Goal: Transaction & Acquisition: Purchase product/service

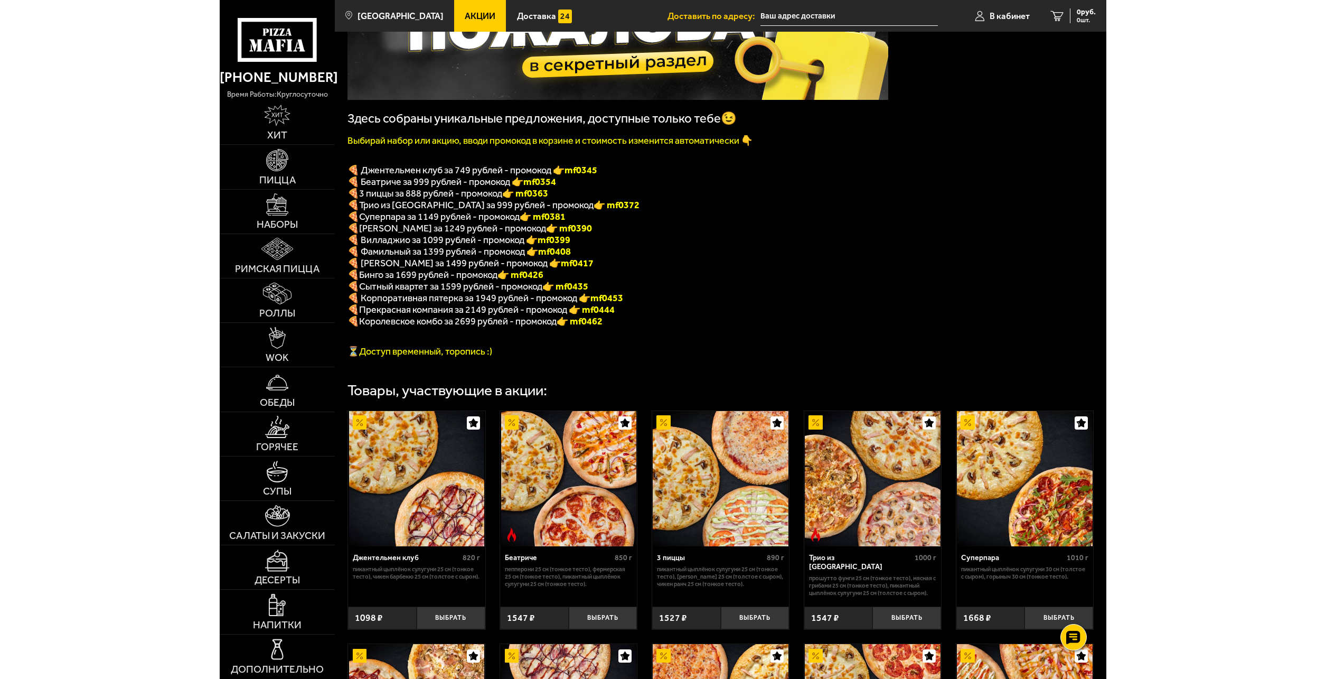
scroll to position [108, 0]
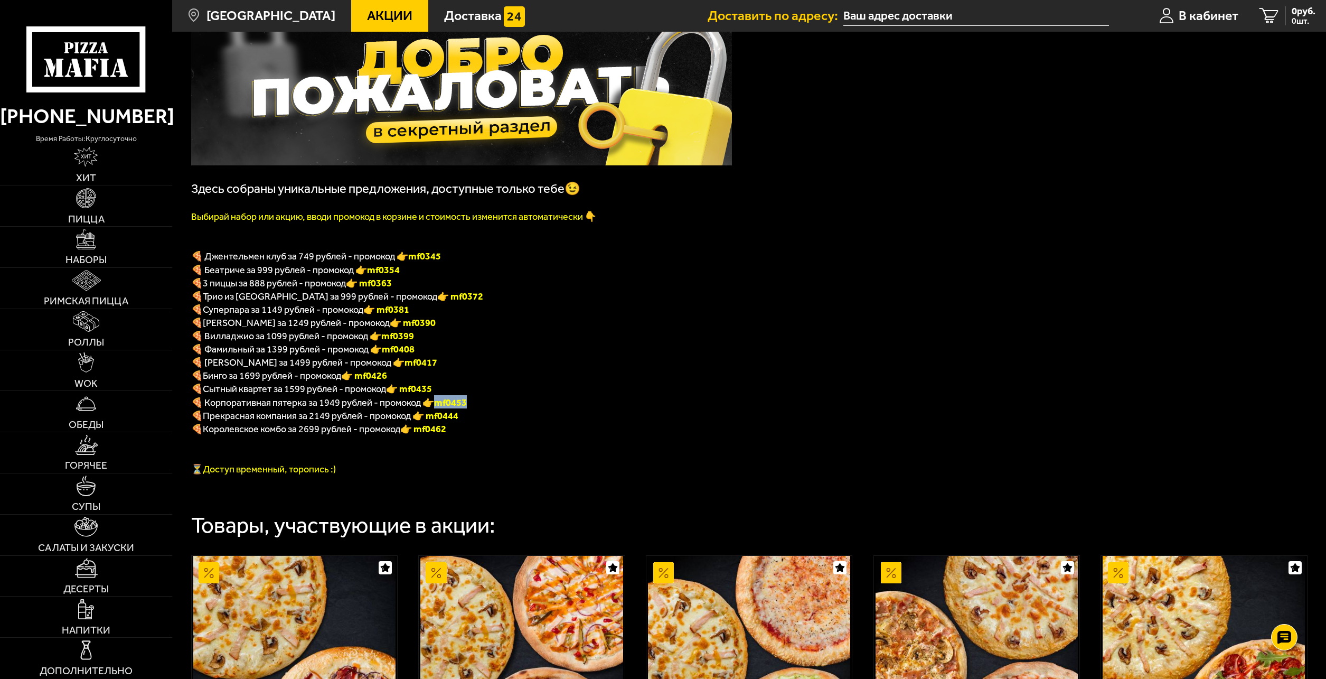
drag, startPoint x: 468, startPoint y: 403, endPoint x: 443, endPoint y: 408, distance: 25.4
click at [443, 408] on p "🍕 Корпоративная пятерка за 1949 рублей - промокод 👉 mf0453" at bounding box center [461, 401] width 541 height 13
copy b "mf0453"
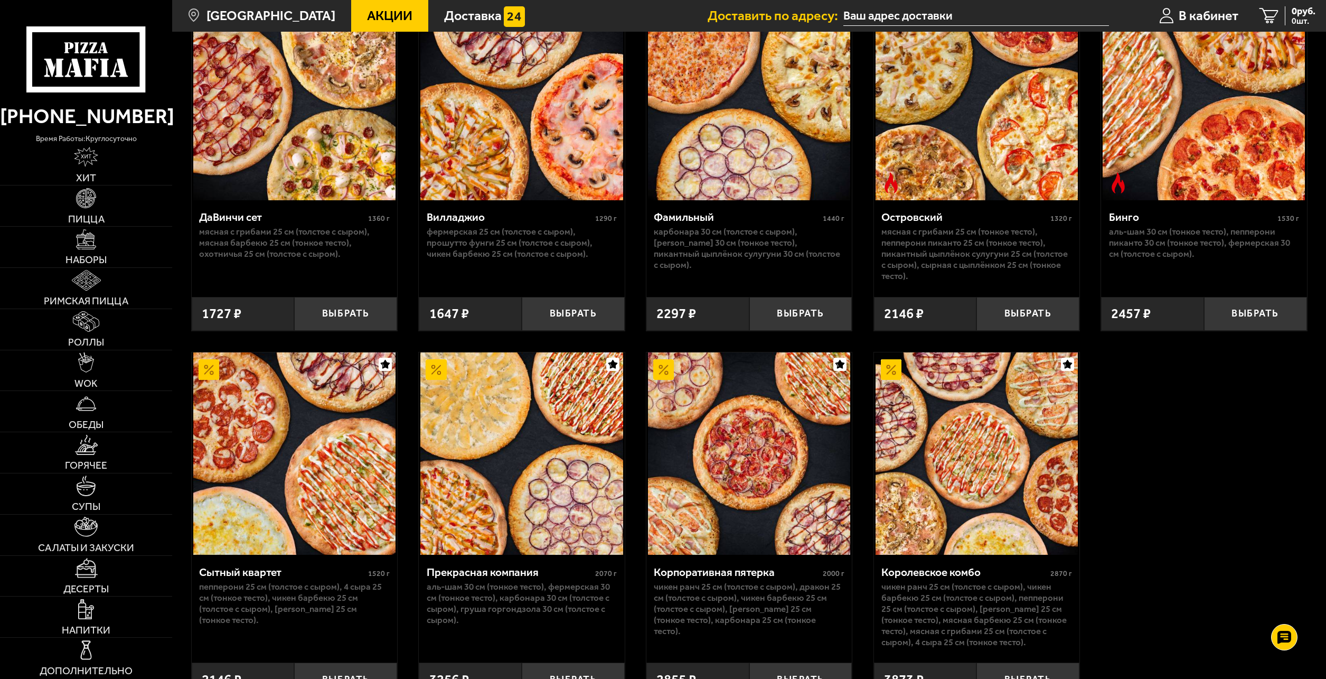
scroll to position [1164, 0]
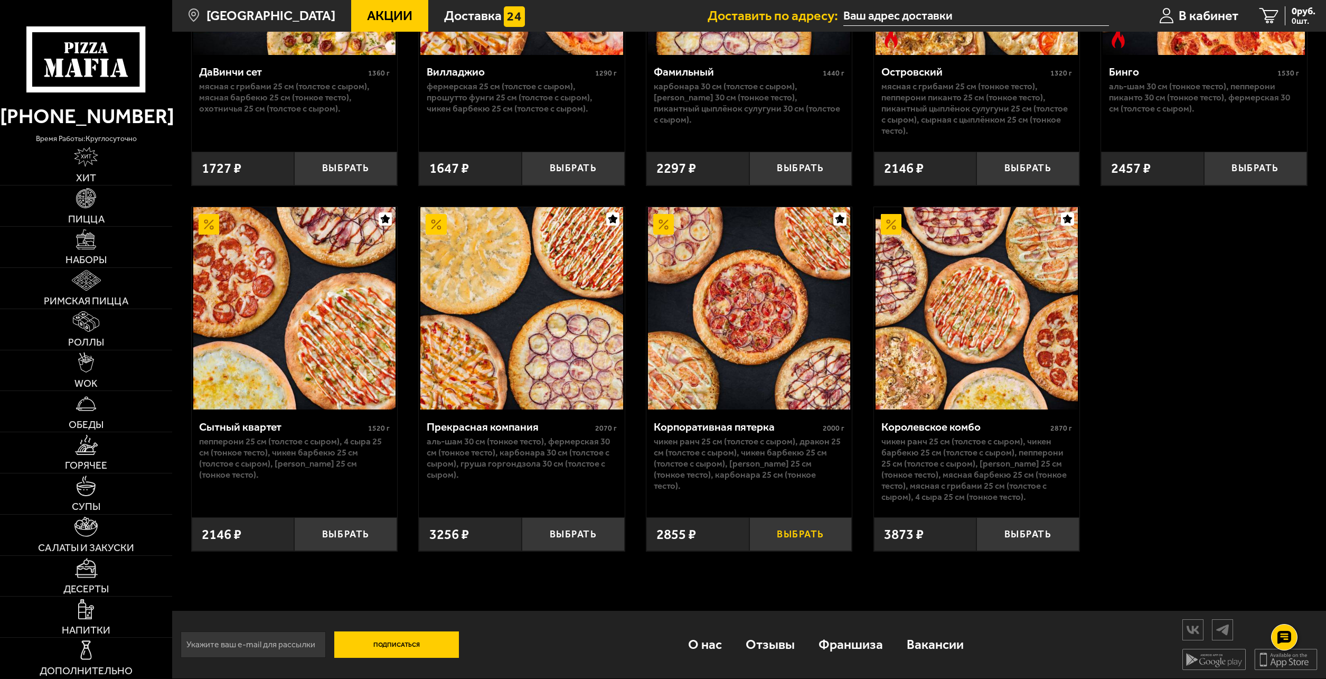
click at [773, 530] on button "Выбрать" at bounding box center [800, 534] width 103 height 34
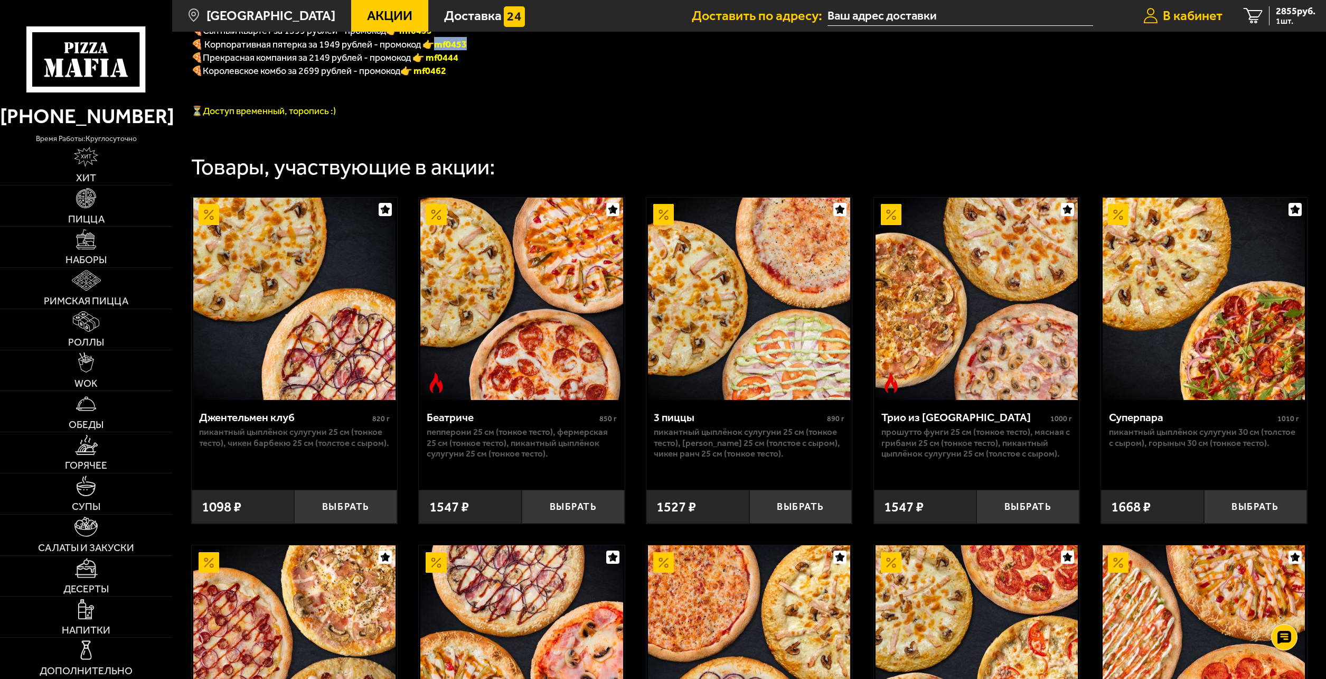
scroll to position [213, 0]
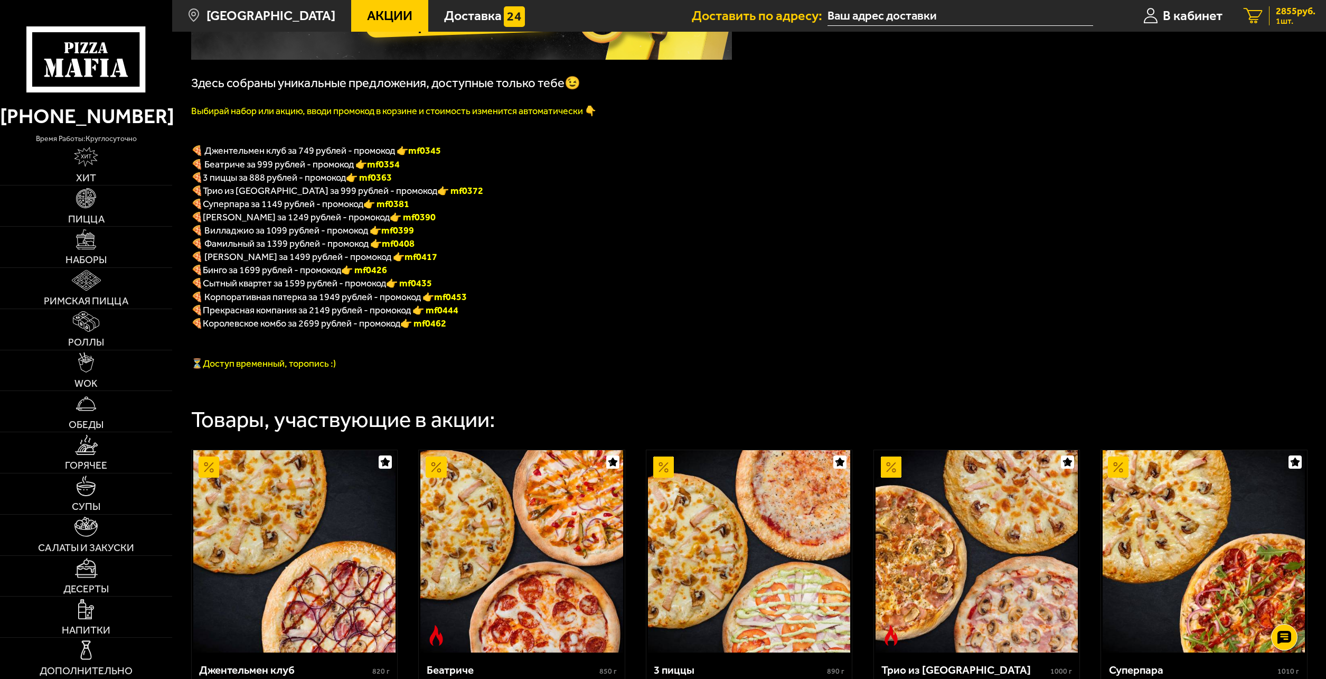
click at [1255, 22] on icon "1" at bounding box center [1253, 16] width 19 height 16
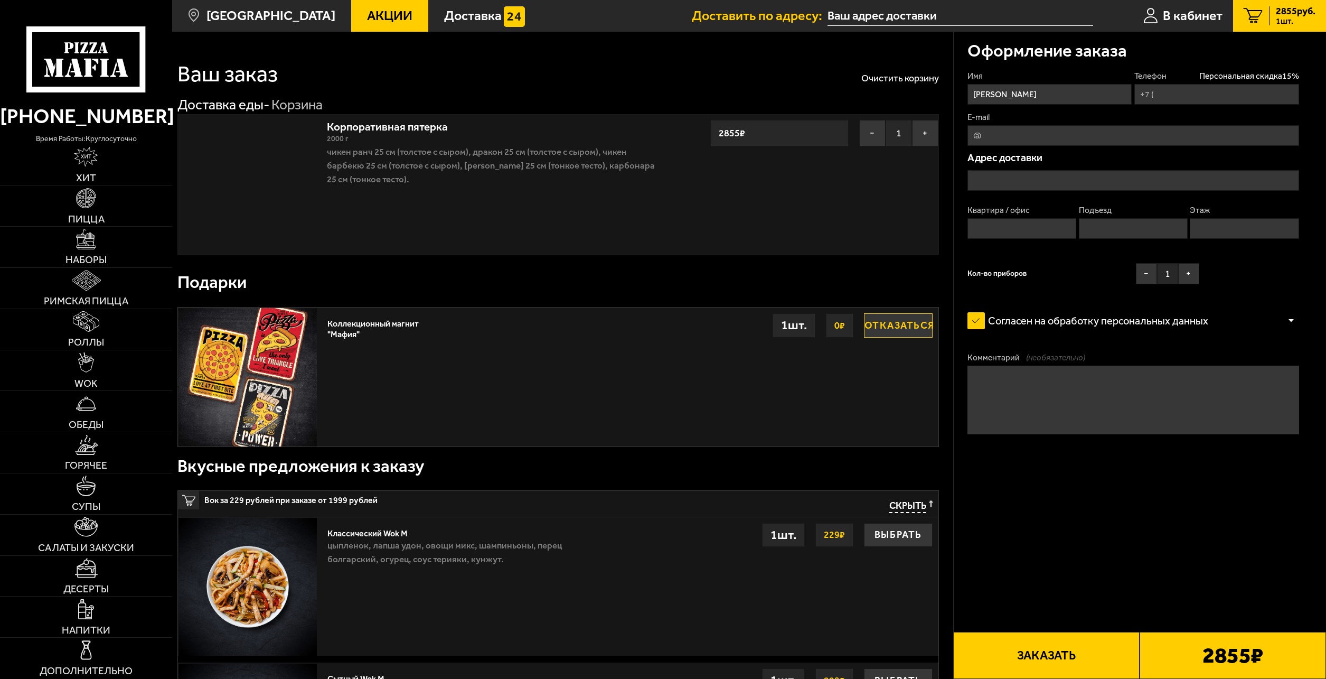
type input "+7 (929) 545-57-34"
type input "Ленинградская область, Всеволожский район, Мурино, Воронцовский бульвар, 17"
type input "1335"
type input "Д"
type input "17"
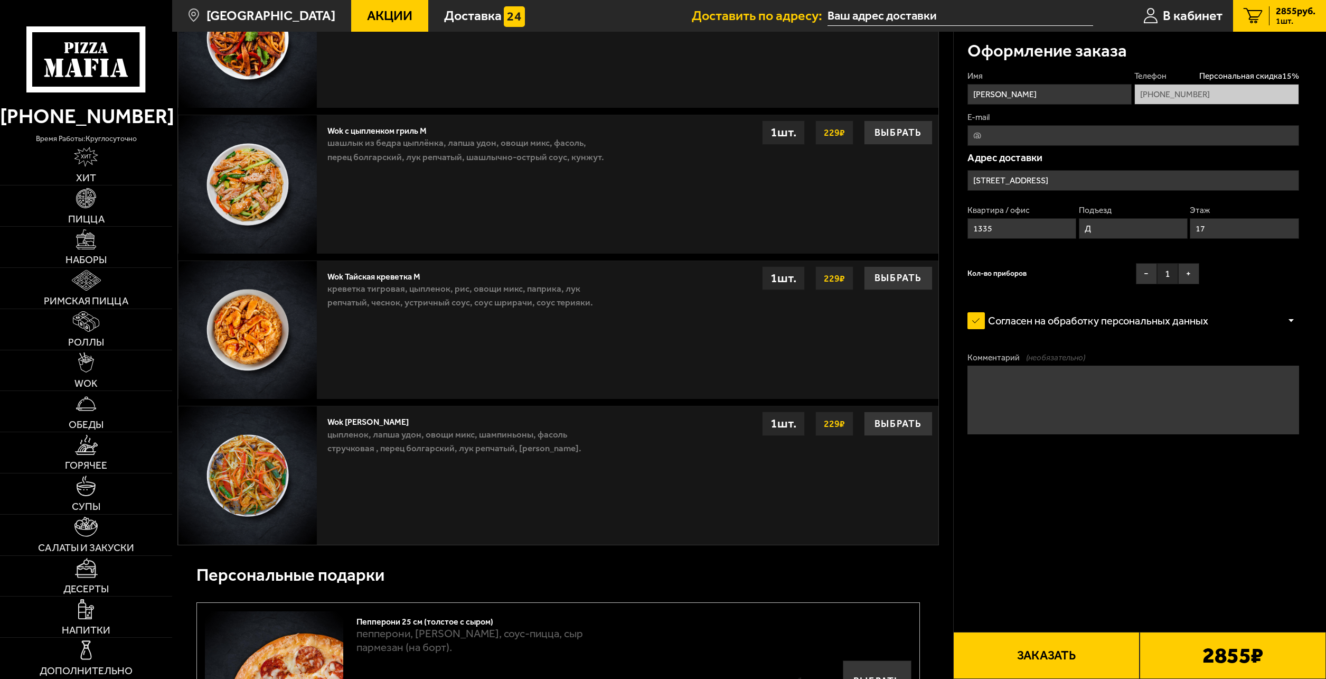
scroll to position [1056, 0]
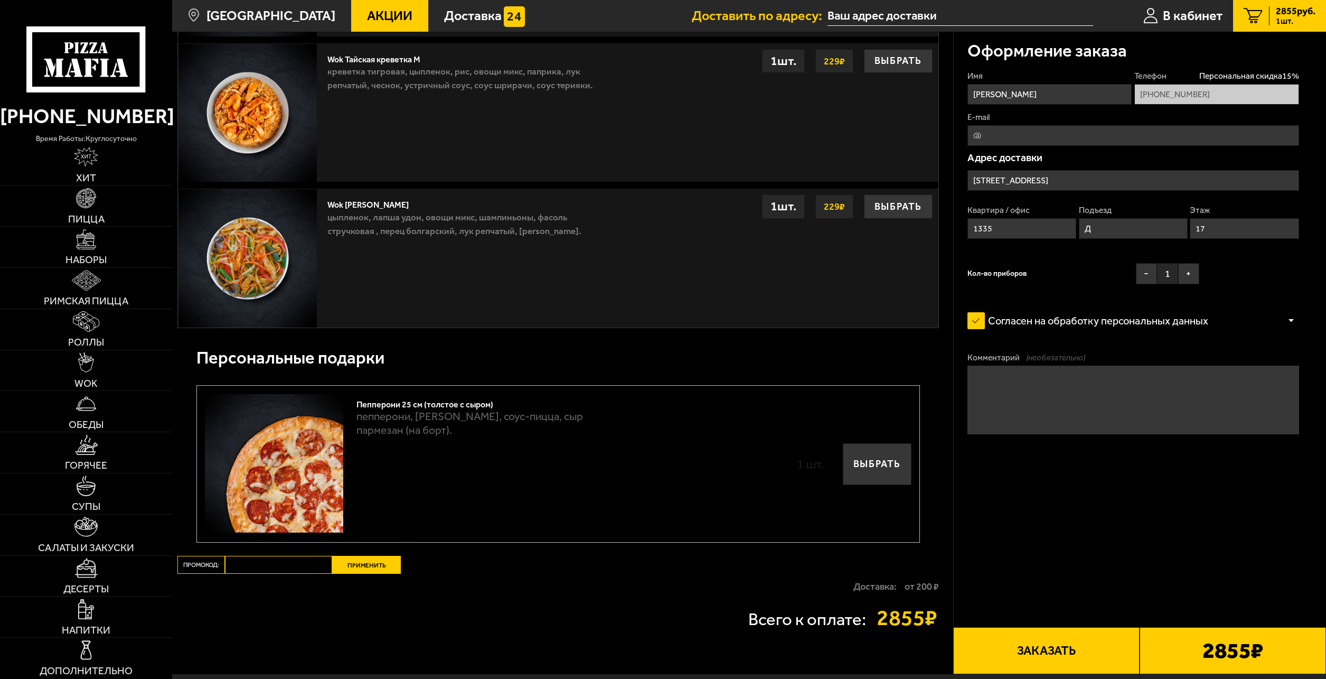
click at [264, 571] on input "Промокод:" at bounding box center [278, 565] width 107 height 18
paste input "mf0453"
type input "mf0453"
click at [881, 462] on button "Выбрать" at bounding box center [877, 463] width 69 height 41
click at [372, 571] on button "Применить" at bounding box center [366, 565] width 69 height 18
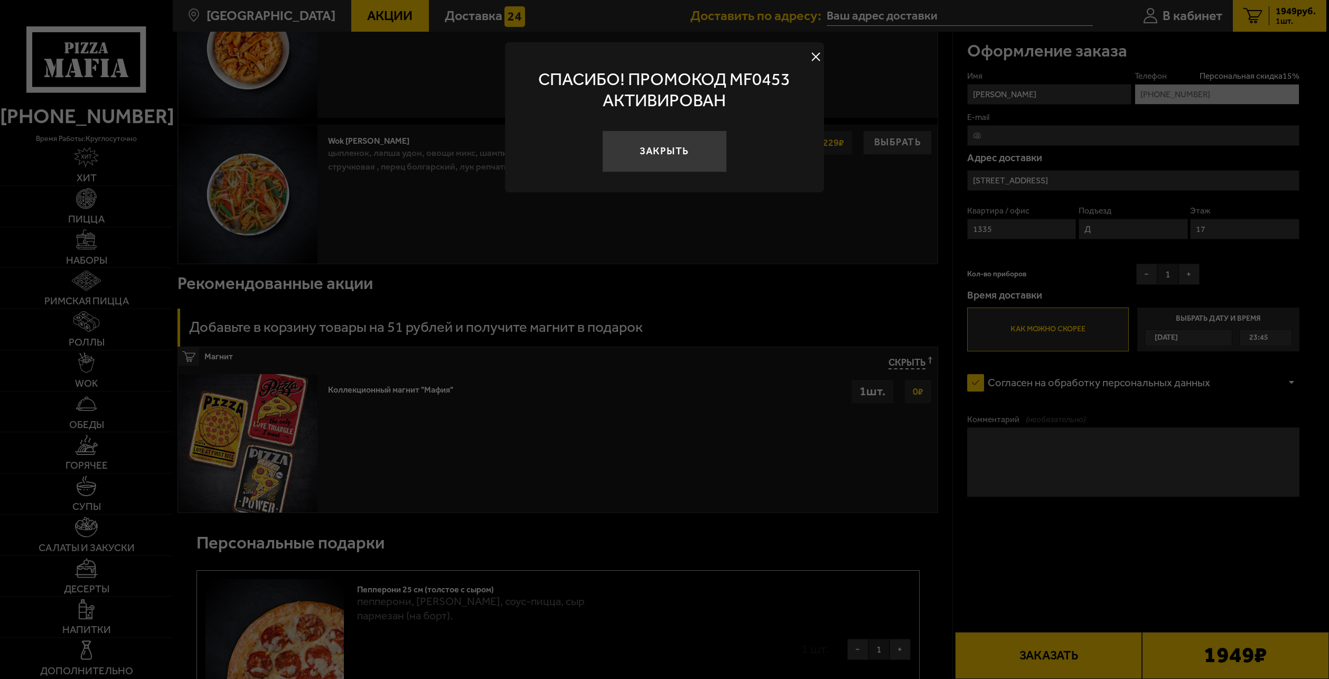
click at [624, 163] on button "Закрыть" at bounding box center [664, 151] width 125 height 42
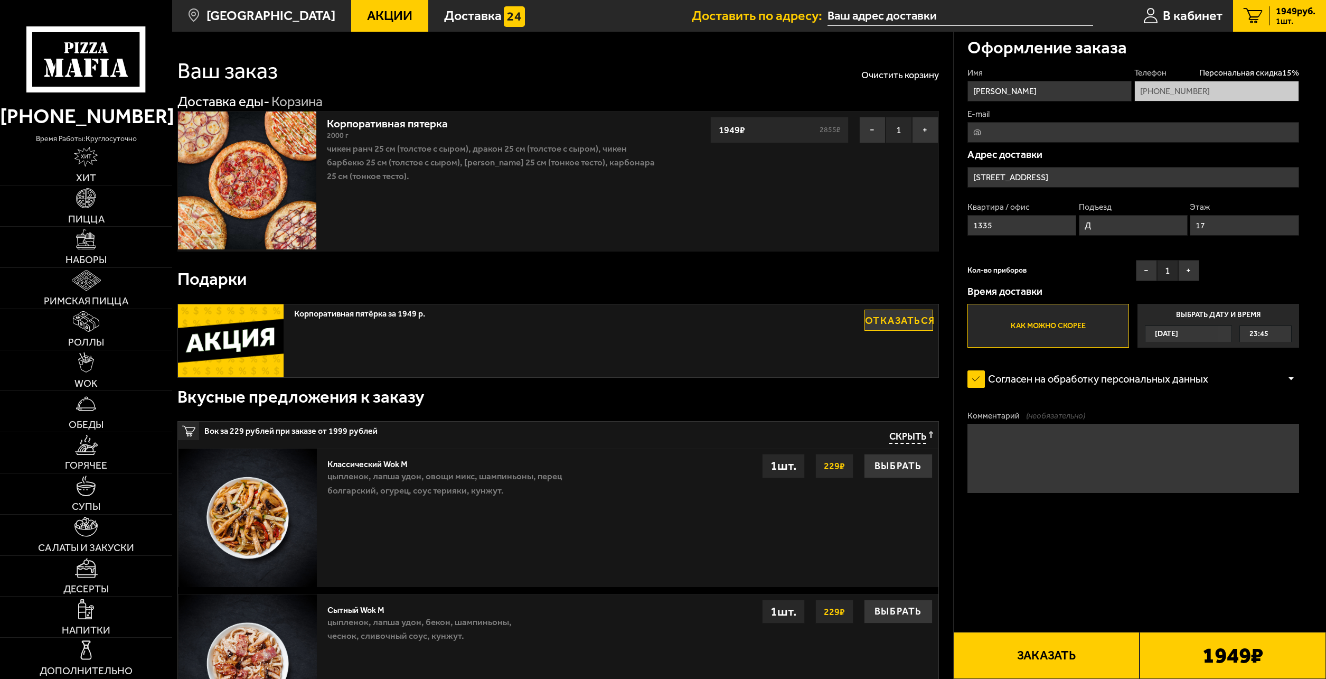
scroll to position [0, 0]
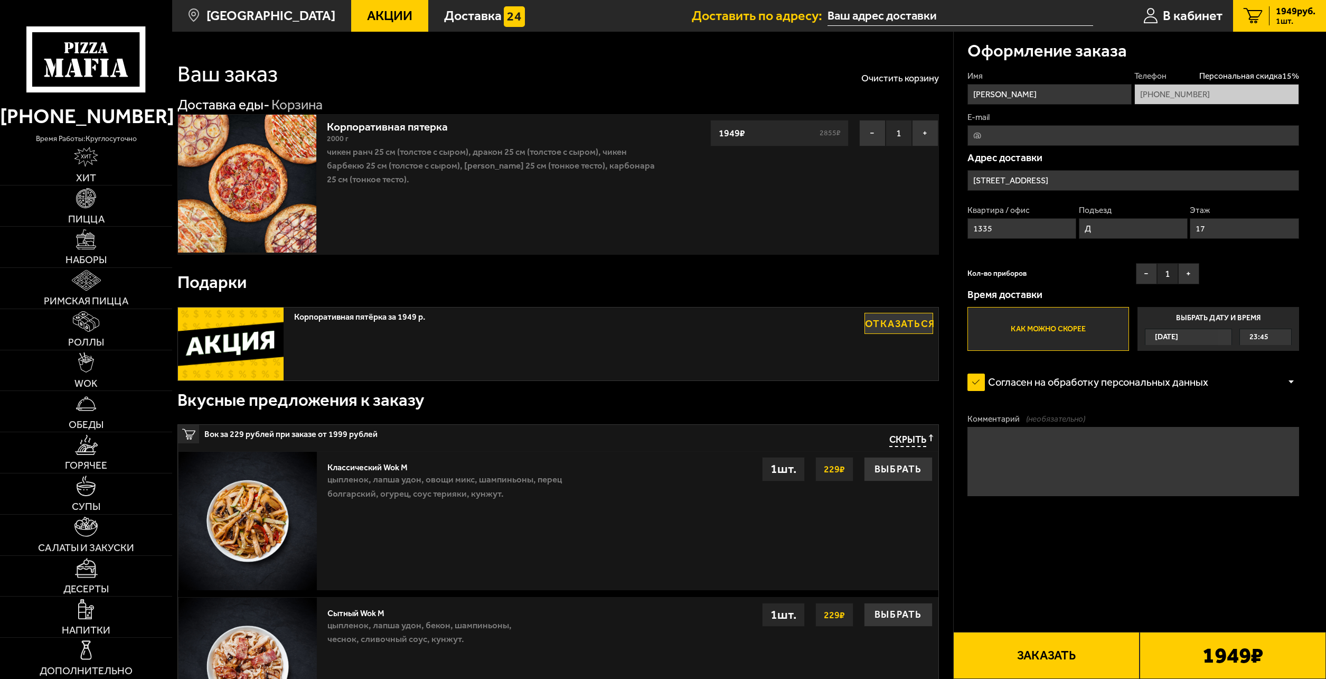
click at [1083, 474] on textarea "Комментарий (необязательно)" at bounding box center [1134, 461] width 332 height 69
type textarea "G"
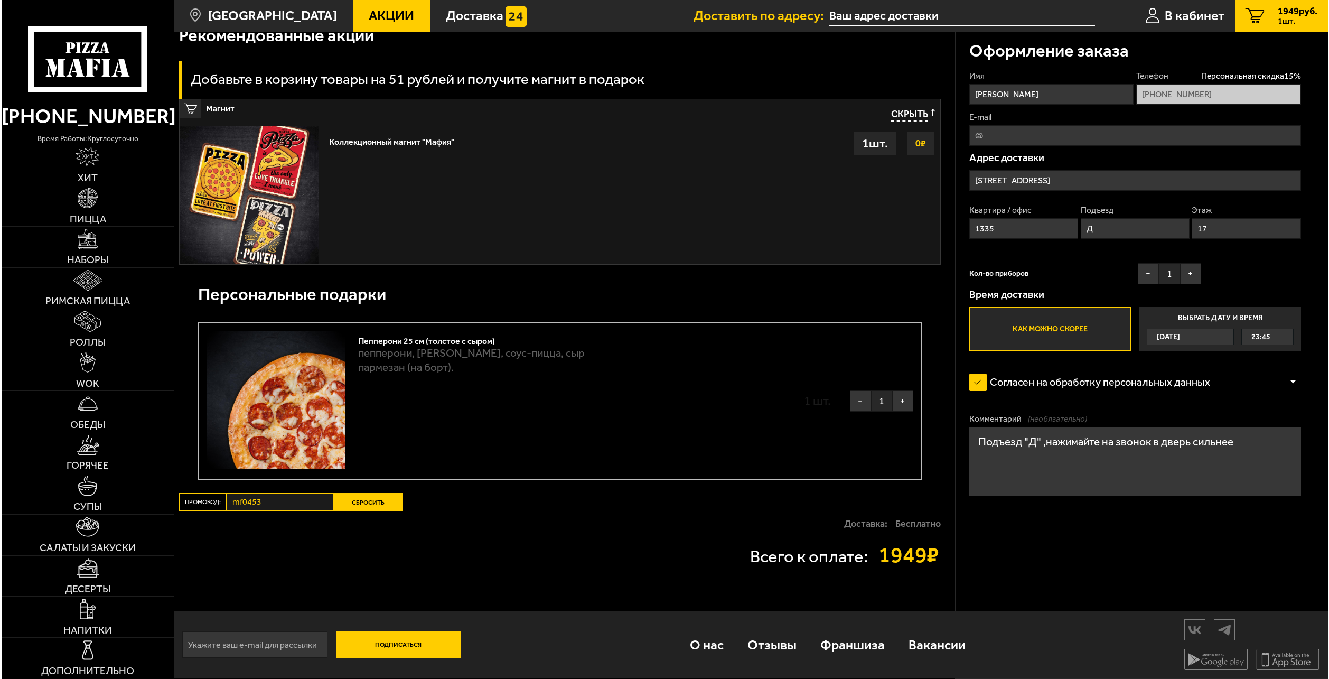
scroll to position [1305, 0]
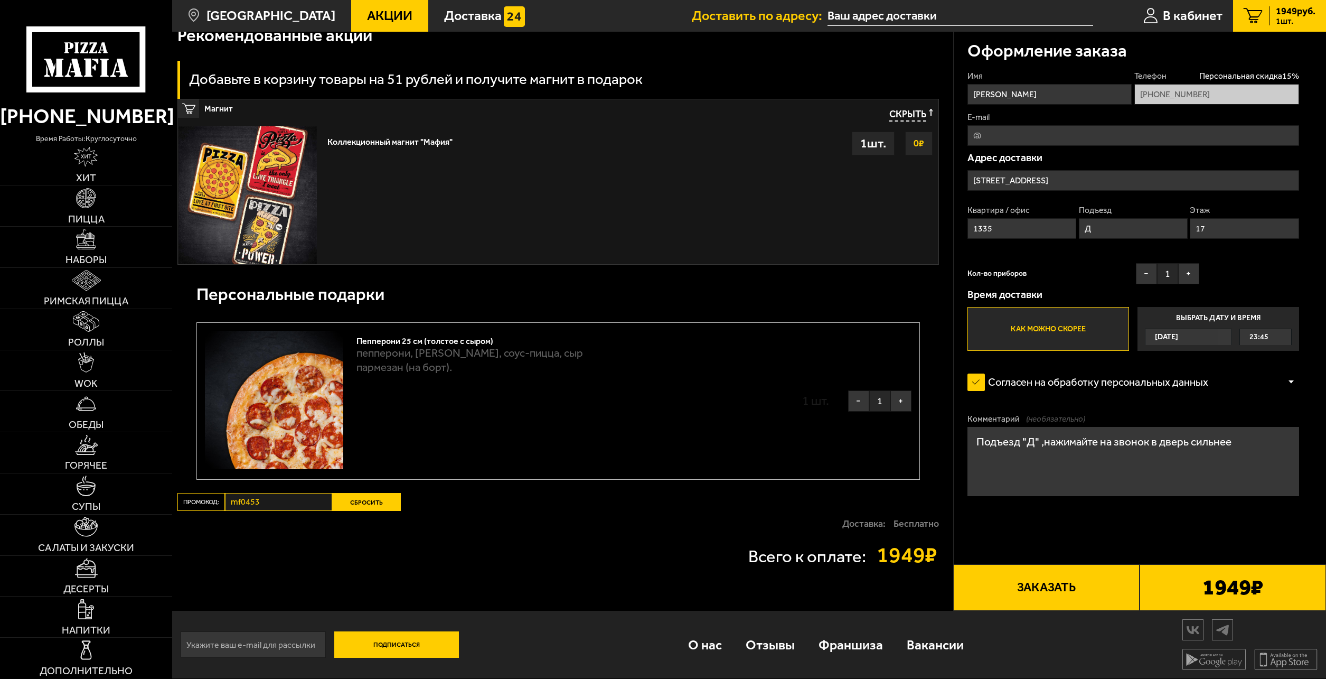
type textarea "Подъезд "Д" ,нажимайте на звонок в дверь сильнее"
click at [1049, 586] on button "Заказать" at bounding box center [1046, 587] width 186 height 47
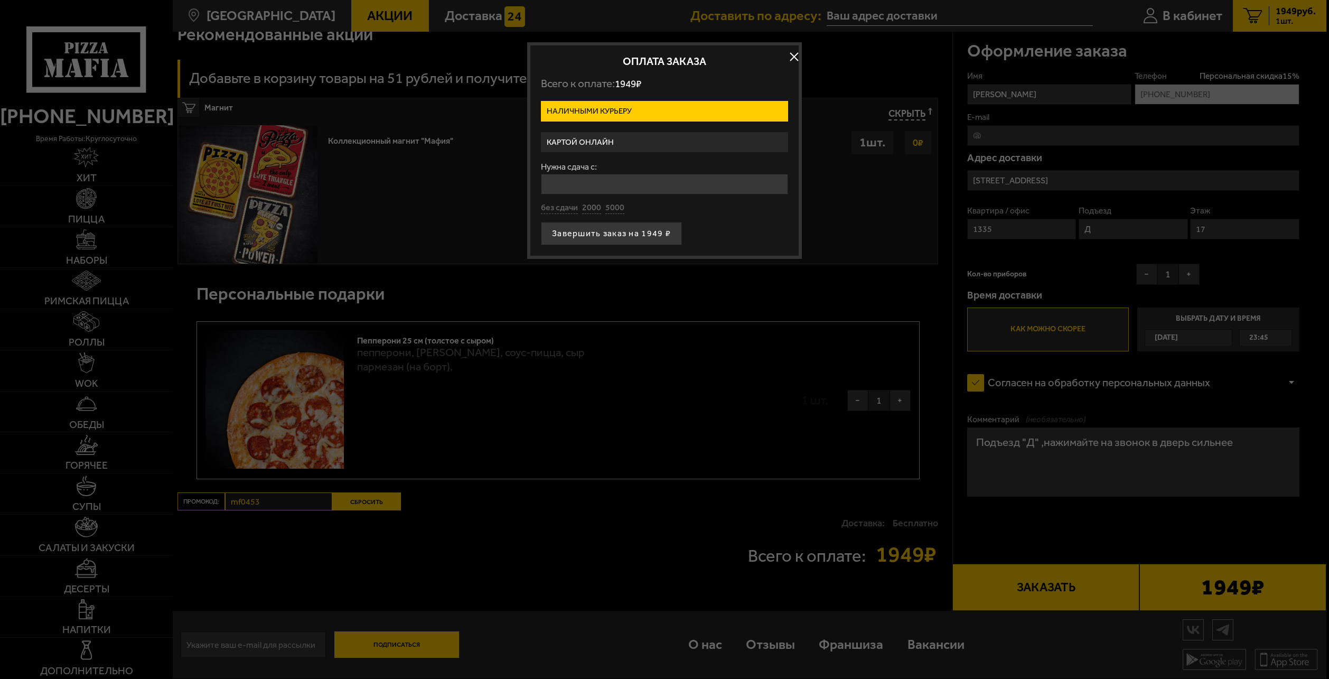
click at [635, 142] on label "Картой онлайн" at bounding box center [664, 142] width 247 height 21
click at [0, 0] on input "Картой онлайн" at bounding box center [0, 0] width 0 height 0
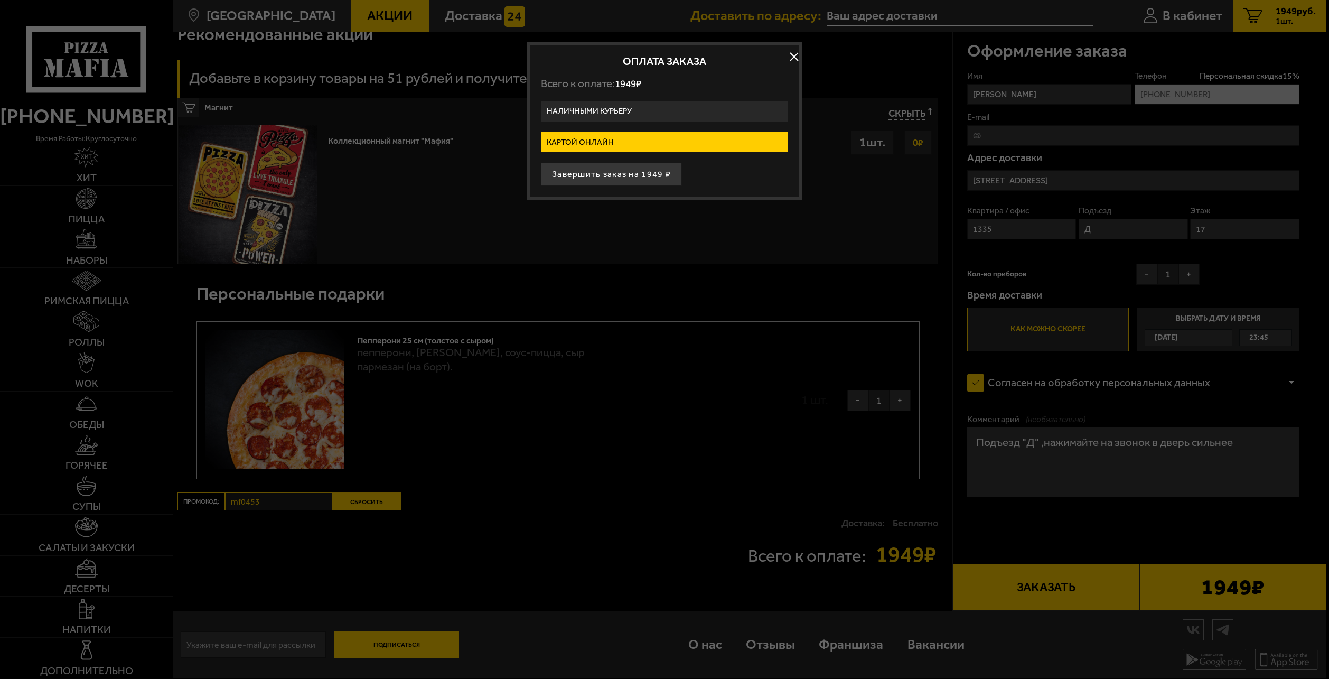
click at [637, 110] on label "Наличными курьеру" at bounding box center [664, 111] width 247 height 21
click at [0, 0] on input "Наличными курьеру" at bounding box center [0, 0] width 0 height 0
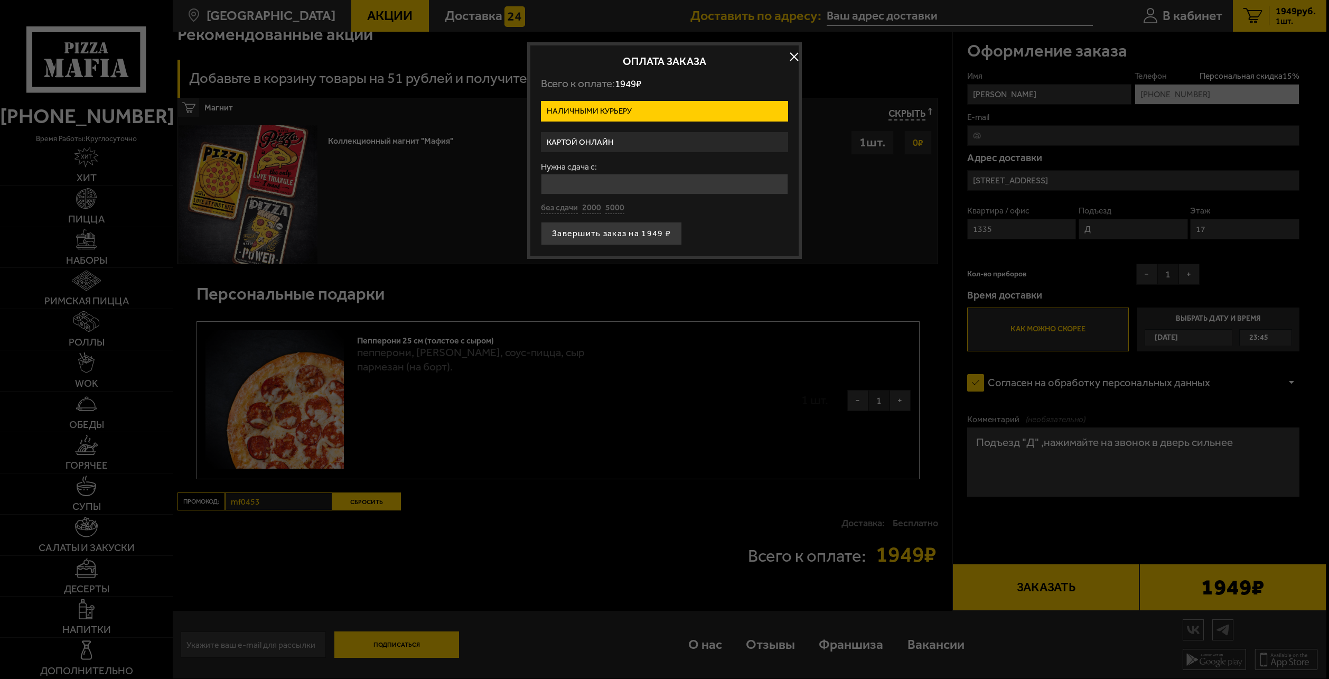
click at [630, 146] on label "Картой онлайн" at bounding box center [664, 142] width 247 height 21
click at [0, 0] on input "Картой онлайн" at bounding box center [0, 0] width 0 height 0
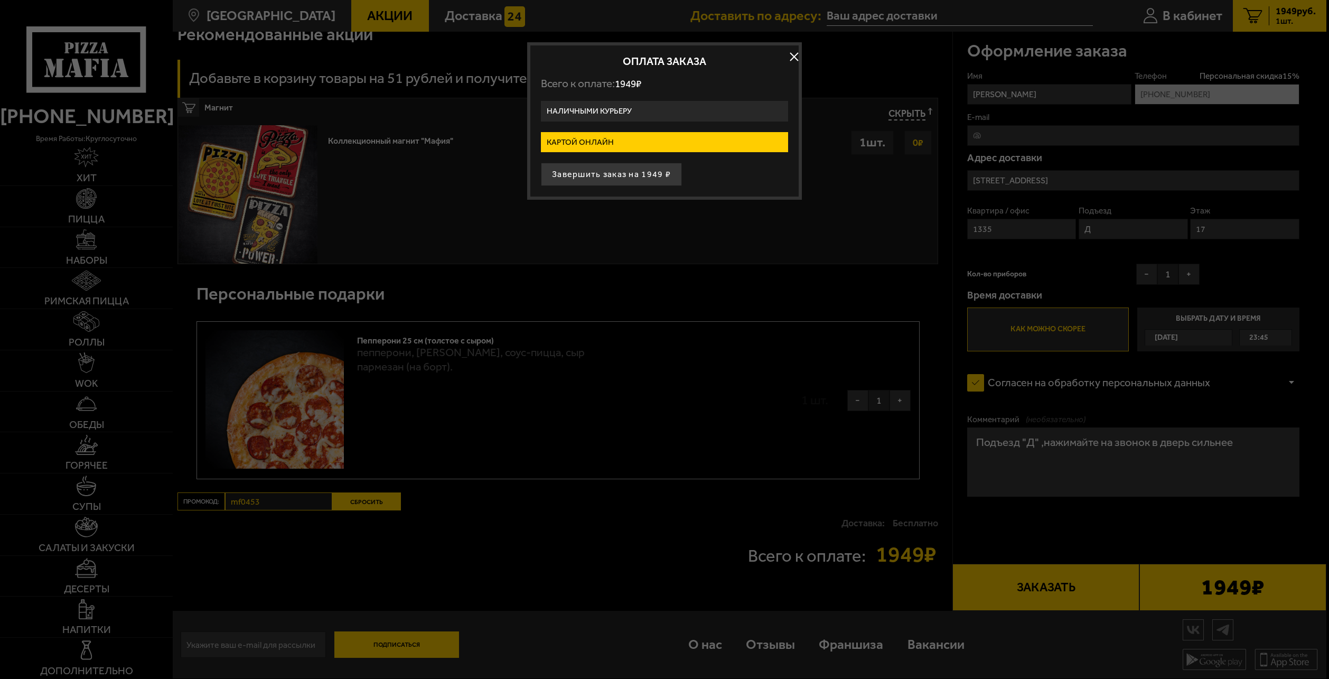
click at [632, 115] on label "Наличными курьеру" at bounding box center [664, 111] width 247 height 21
click at [0, 0] on input "Наличными курьеру" at bounding box center [0, 0] width 0 height 0
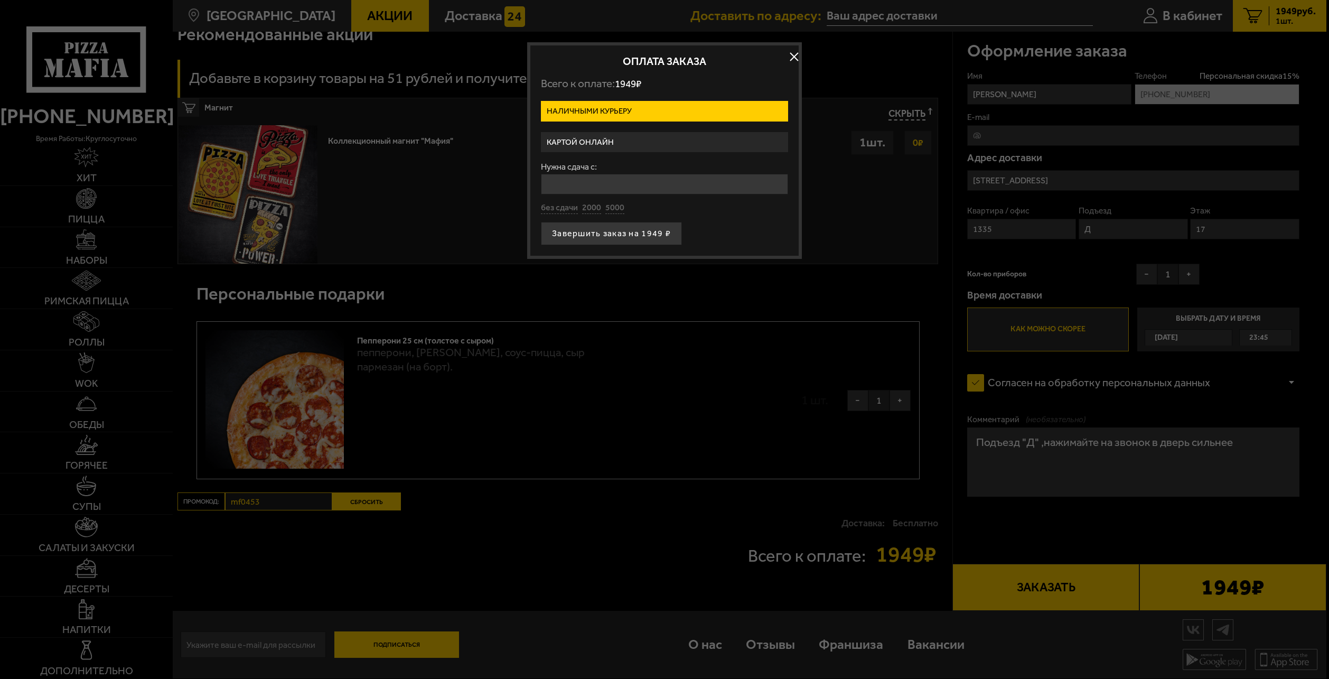
click at [623, 151] on label "Картой онлайн" at bounding box center [664, 142] width 247 height 21
click at [0, 0] on input "Картой онлайн" at bounding box center [0, 0] width 0 height 0
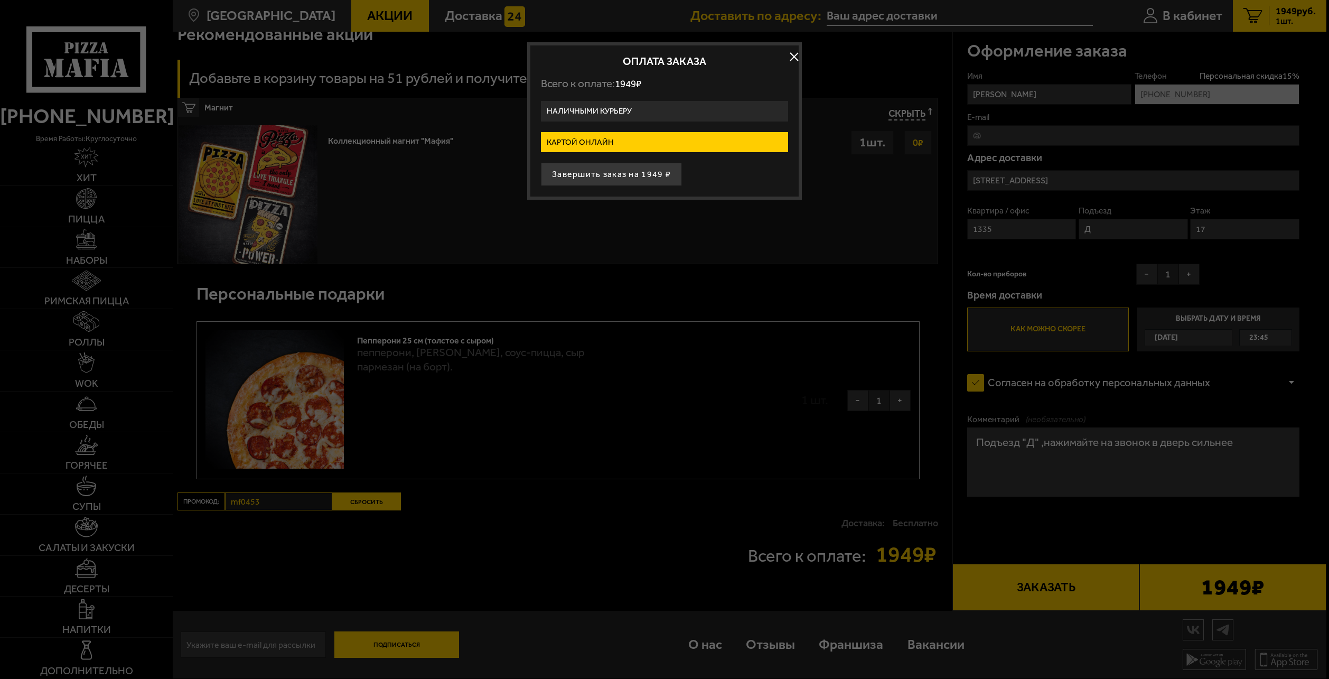
click at [627, 107] on label "Наличными курьеру" at bounding box center [664, 111] width 247 height 21
click at [0, 0] on input "Наличными курьеру" at bounding box center [0, 0] width 0 height 0
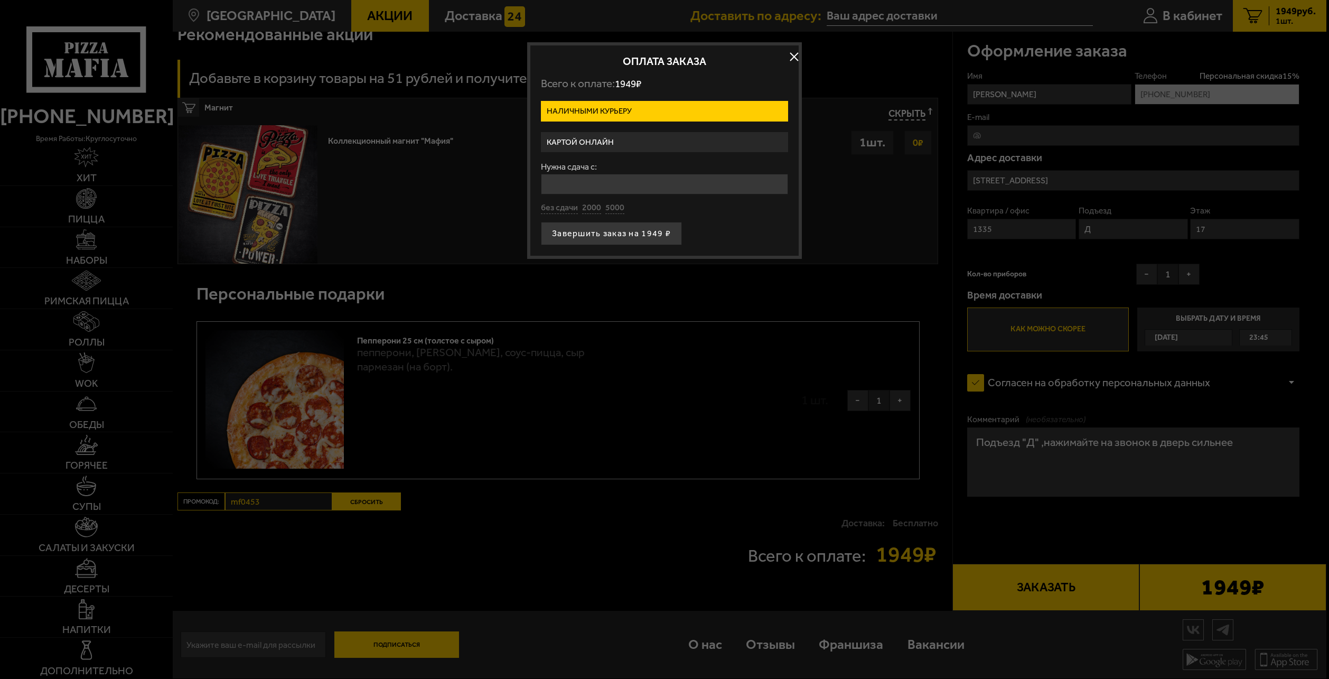
click at [622, 145] on label "Картой онлайн" at bounding box center [664, 142] width 247 height 21
click at [0, 0] on input "Картой онлайн" at bounding box center [0, 0] width 0 height 0
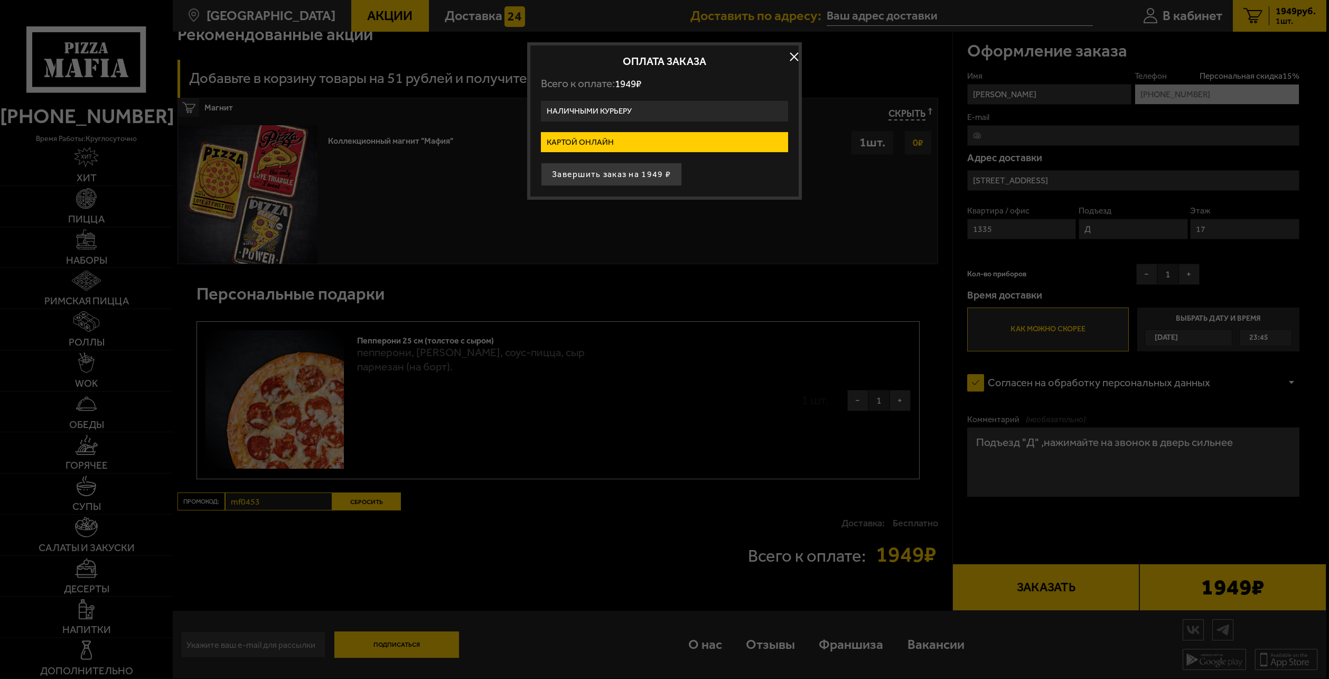
click at [628, 107] on label "Наличными курьеру" at bounding box center [664, 111] width 247 height 21
click at [0, 0] on input "Наличными курьеру" at bounding box center [0, 0] width 0 height 0
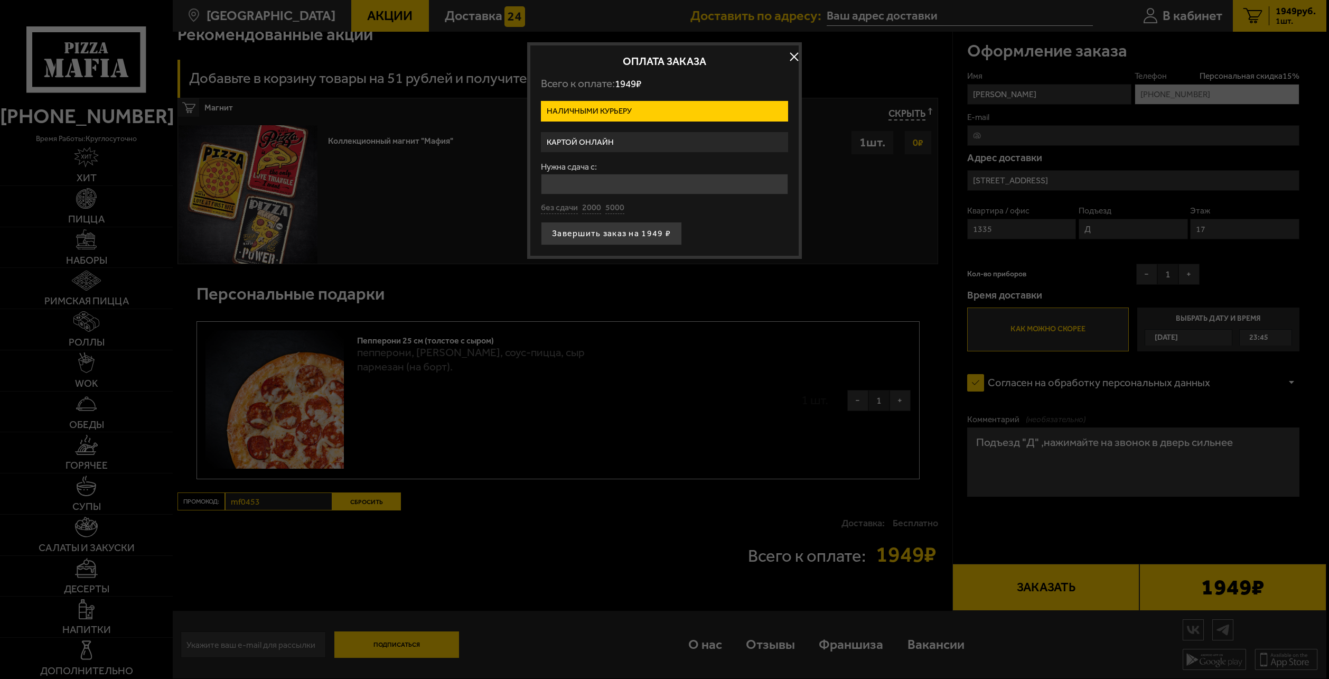
click at [623, 157] on form "Наличными курьеру Картой онлайн Нужна сдача с: без сдачи 2000 5000 Завершить за…" at bounding box center [664, 173] width 247 height 144
click at [626, 131] on form "Наличными курьеру Картой онлайн Нужна сдача с: без сдачи 2000 5000 Завершить за…" at bounding box center [664, 173] width 247 height 144
click at [630, 145] on label "Картой онлайн" at bounding box center [664, 142] width 247 height 21
click at [0, 0] on input "Картой онлайн" at bounding box center [0, 0] width 0 height 0
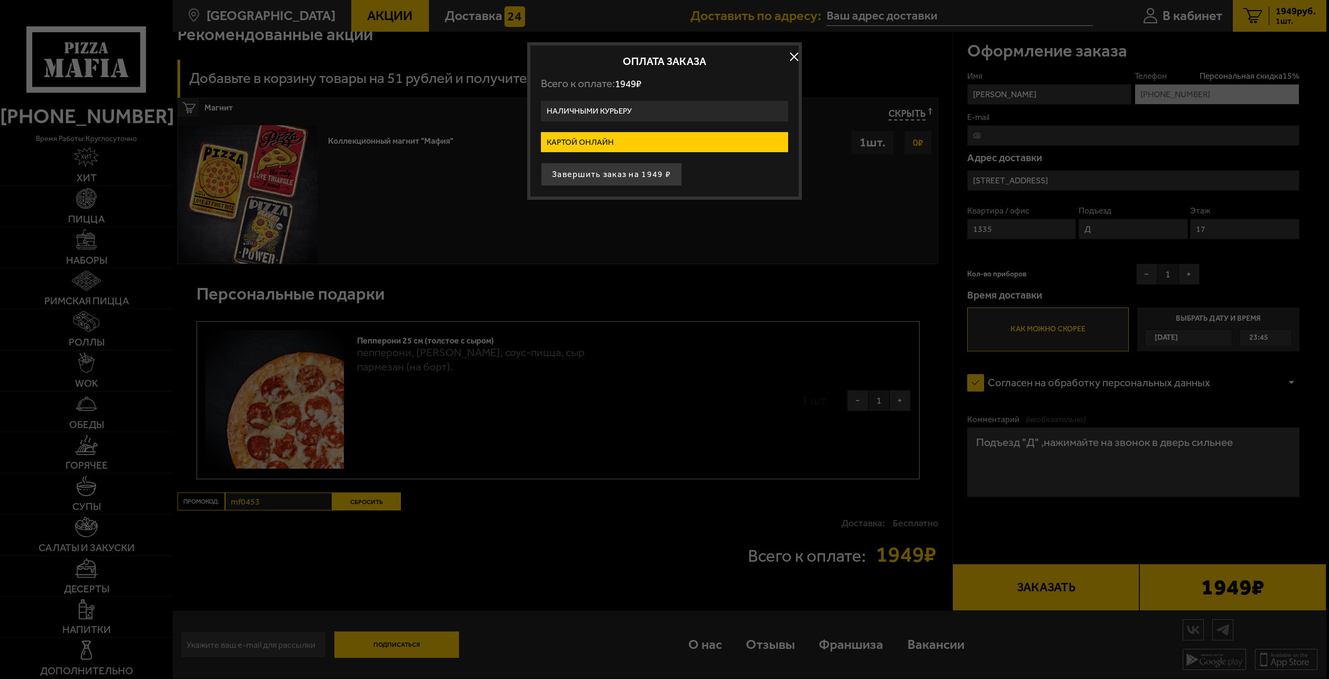
click at [631, 109] on label "Наличными курьеру" at bounding box center [664, 111] width 247 height 21
click at [0, 0] on input "Наличными курьеру" at bounding box center [0, 0] width 0 height 0
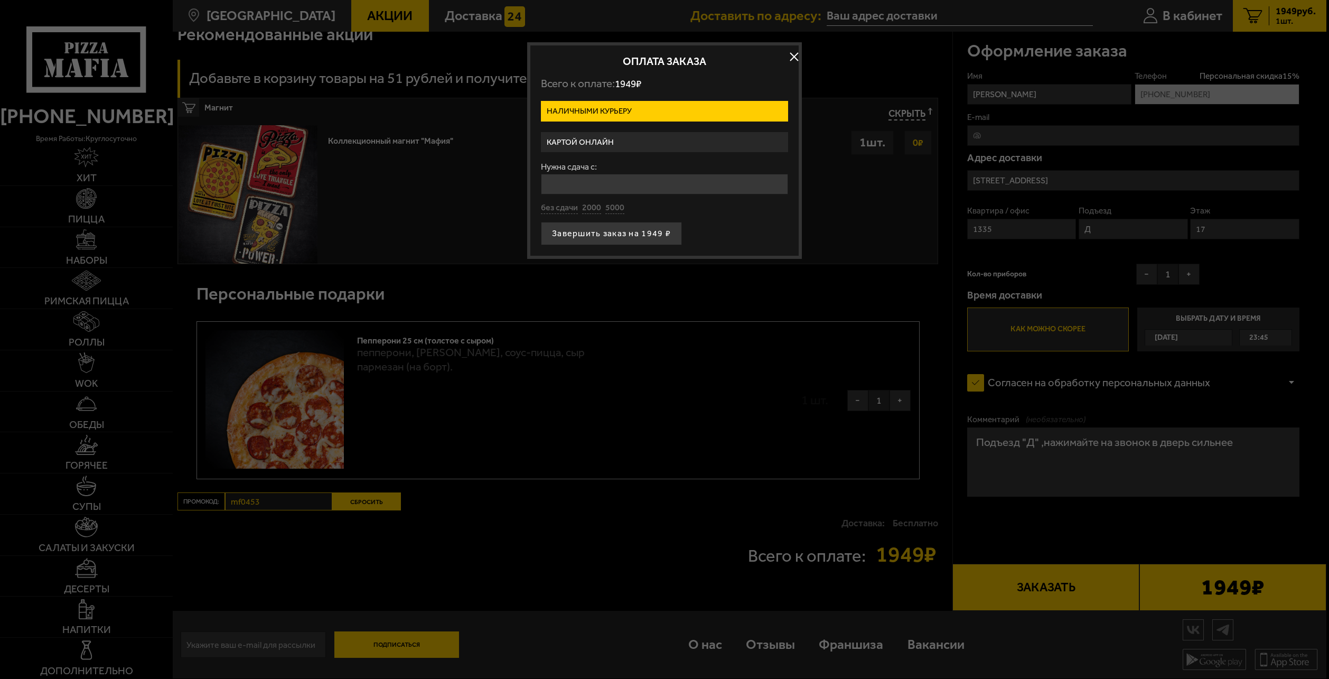
click at [631, 152] on label "Картой онлайн" at bounding box center [664, 142] width 247 height 21
click at [0, 0] on input "Картой онлайн" at bounding box center [0, 0] width 0 height 0
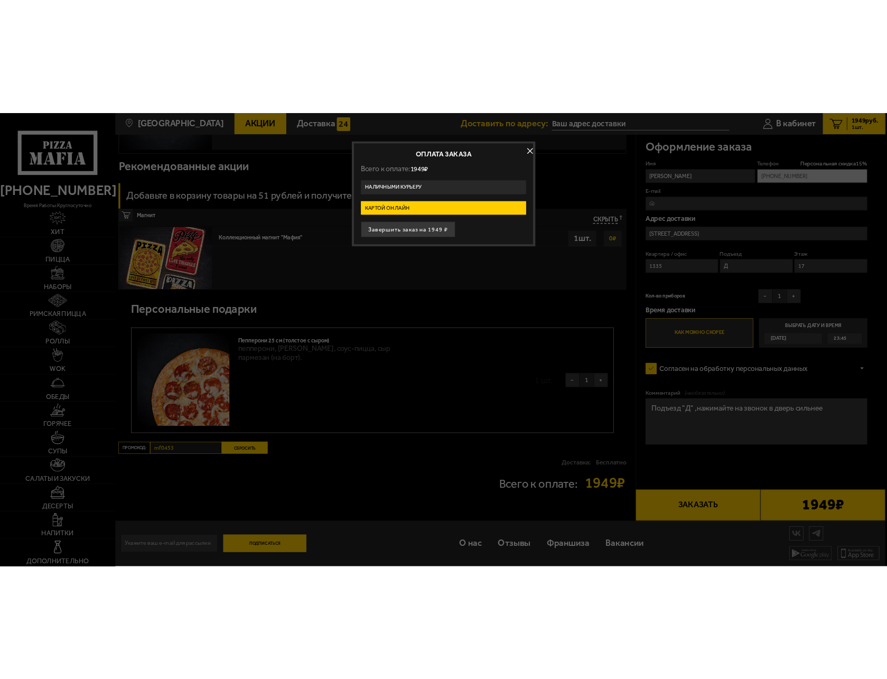
scroll to position [803, 0]
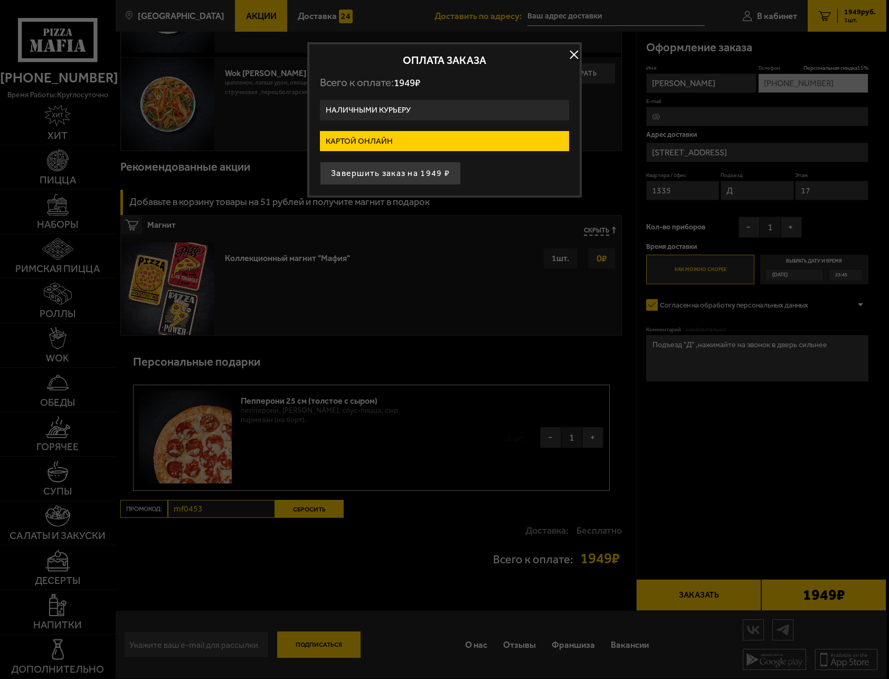
click at [570, 54] on button "button" at bounding box center [574, 54] width 16 height 16
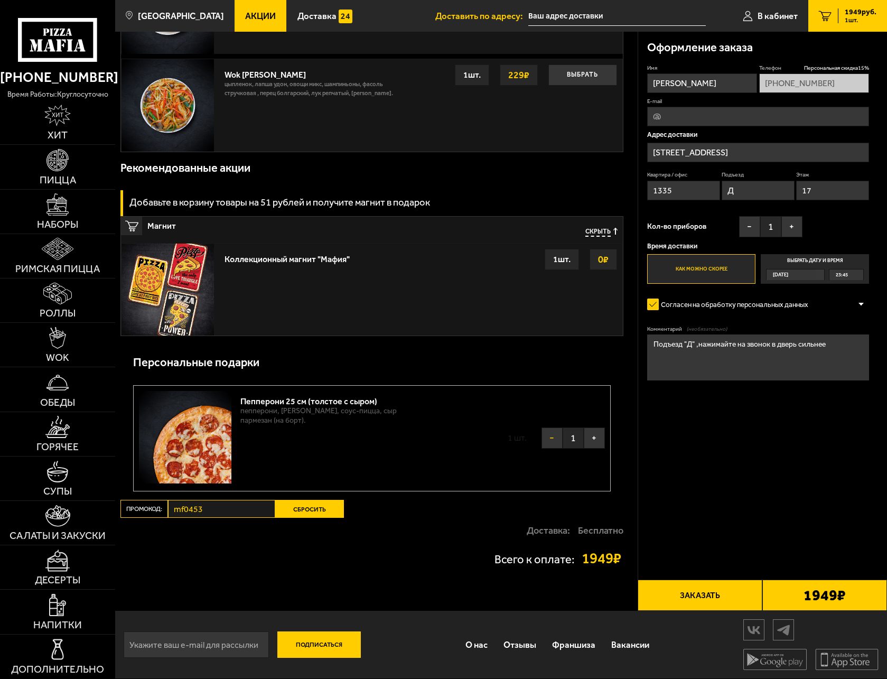
click at [553, 440] on button "−" at bounding box center [551, 437] width 21 height 21
click at [724, 597] on button "Заказать" at bounding box center [699, 594] width 125 height 31
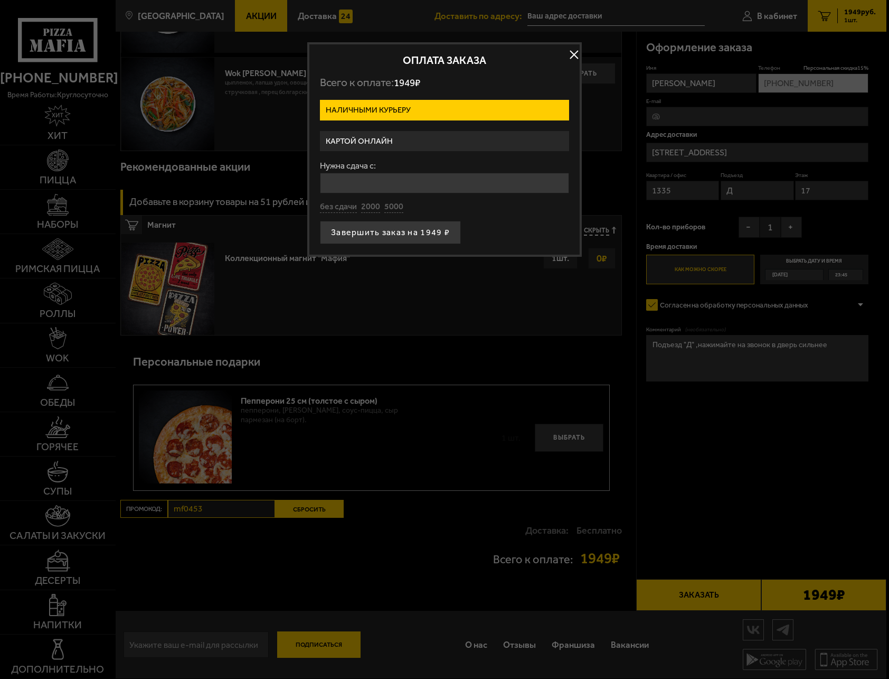
click at [572, 58] on button "button" at bounding box center [574, 54] width 16 height 16
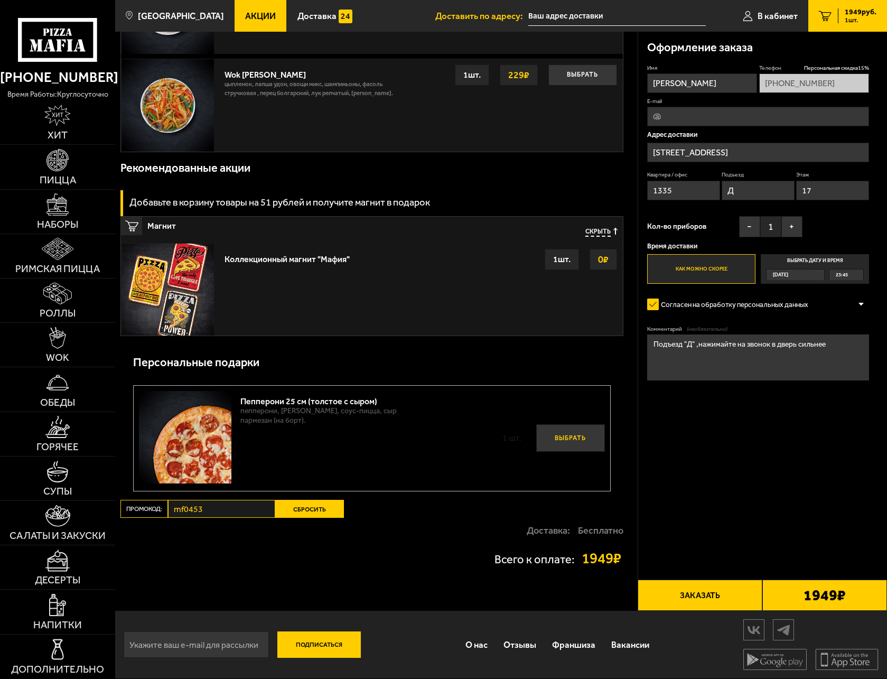
click at [584, 445] on button "Выбрать" at bounding box center [570, 437] width 69 height 27
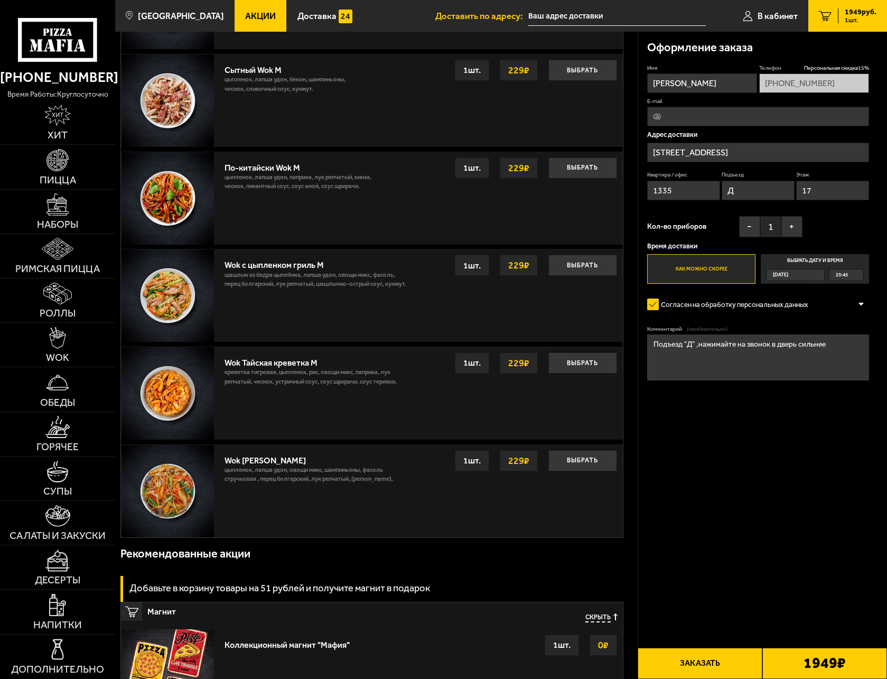
scroll to position [687, 0]
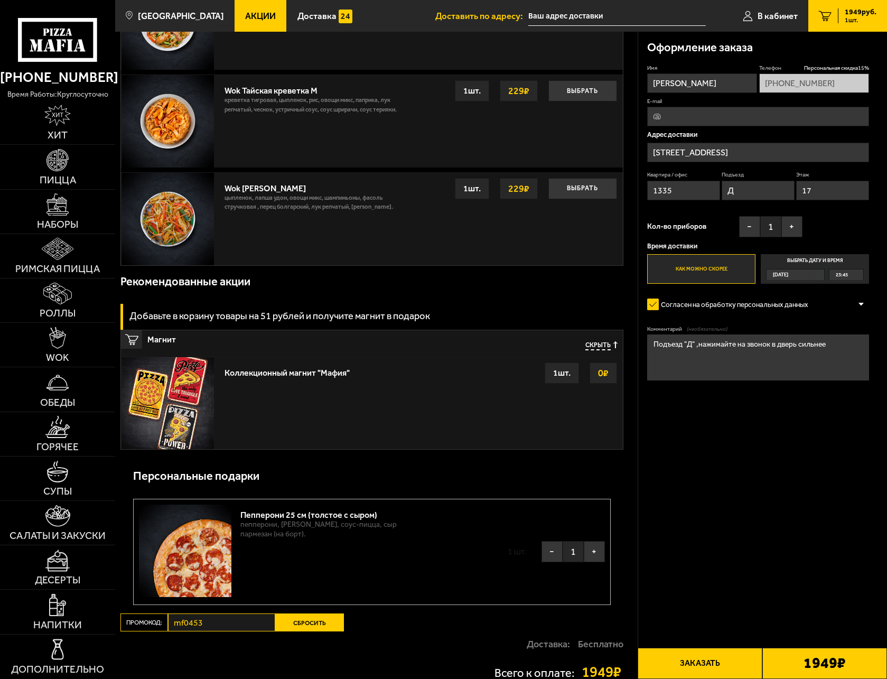
click at [709, 663] on button "Заказать" at bounding box center [699, 663] width 125 height 31
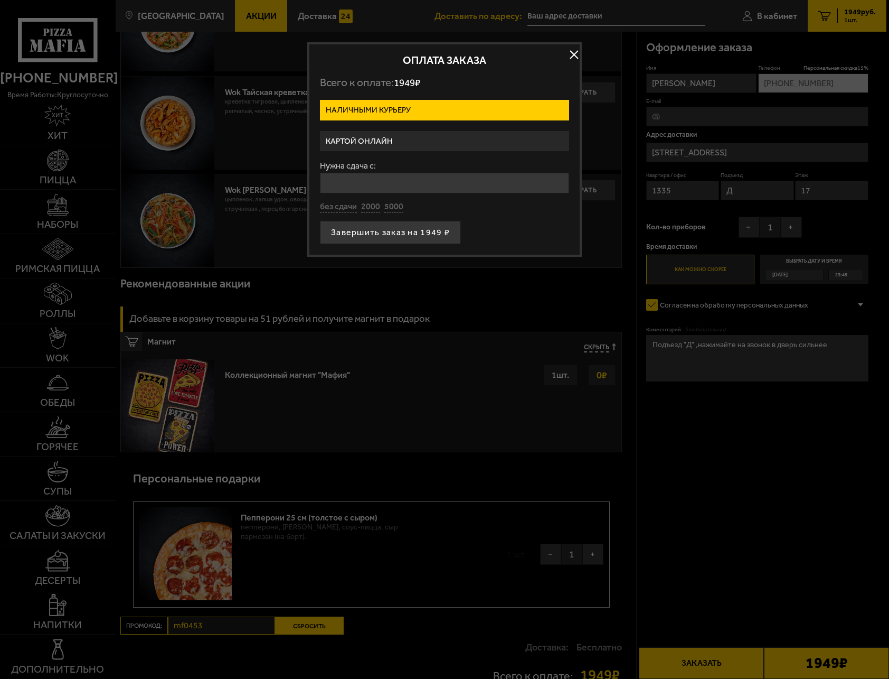
click at [400, 138] on label "Картой онлайн" at bounding box center [444, 141] width 249 height 21
click at [0, 0] on input "Картой онлайн" at bounding box center [0, 0] width 0 height 0
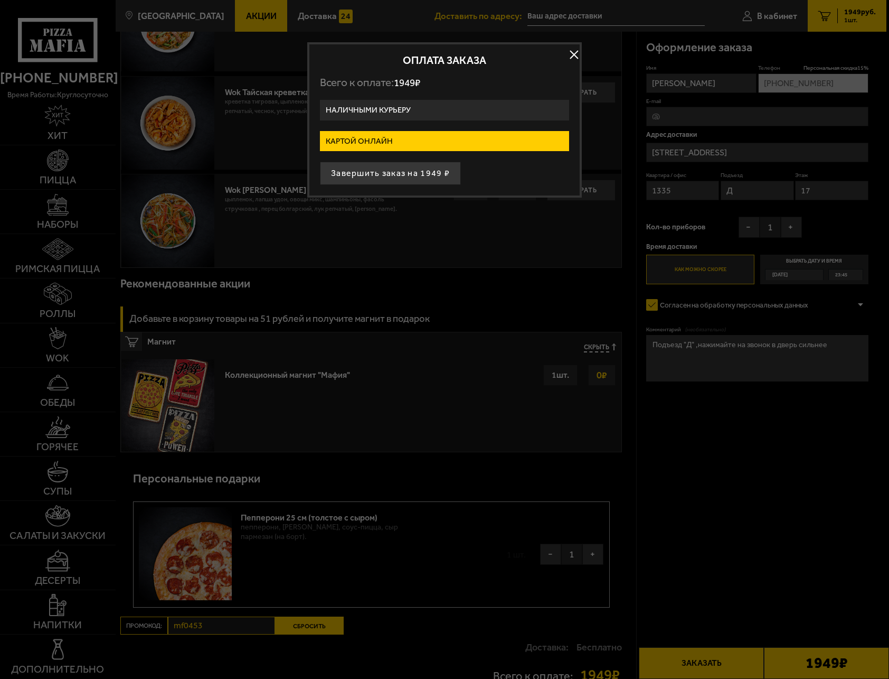
click at [414, 108] on label "Наличными курьеру" at bounding box center [444, 110] width 249 height 21
click at [0, 0] on input "Наличными курьеру" at bounding box center [0, 0] width 0 height 0
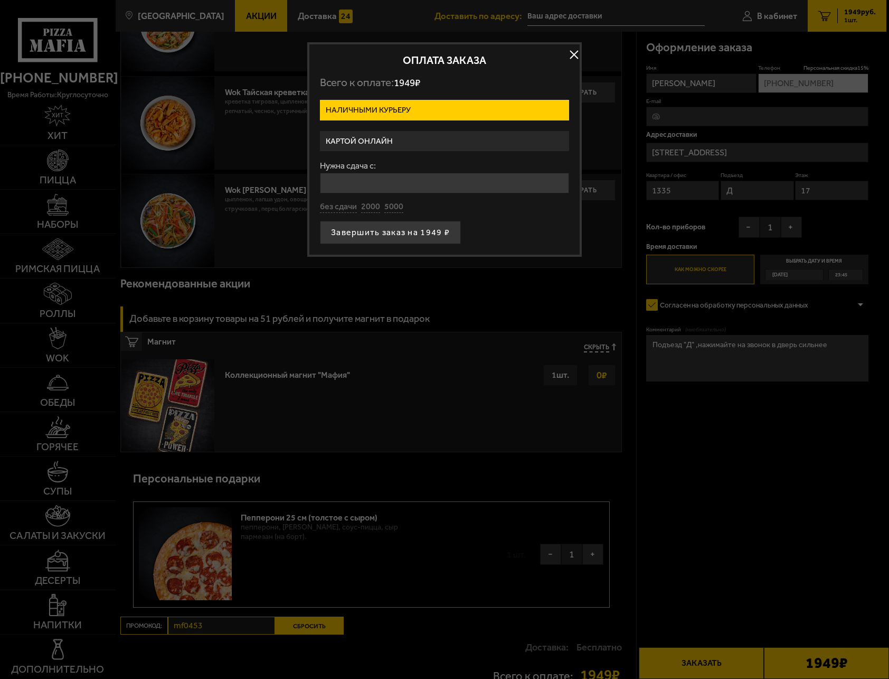
click at [402, 137] on label "Картой онлайн" at bounding box center [444, 141] width 249 height 21
click at [0, 0] on input "Картой онлайн" at bounding box center [0, 0] width 0 height 0
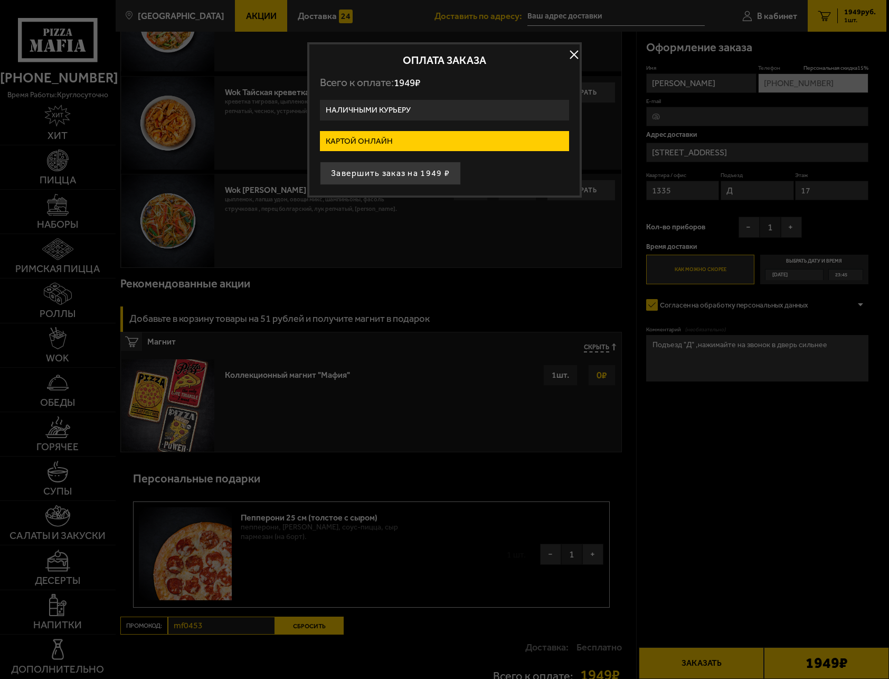
click at [397, 101] on label "Наличными курьеру" at bounding box center [444, 110] width 249 height 21
click at [0, 0] on input "Наличными курьеру" at bounding box center [0, 0] width 0 height 0
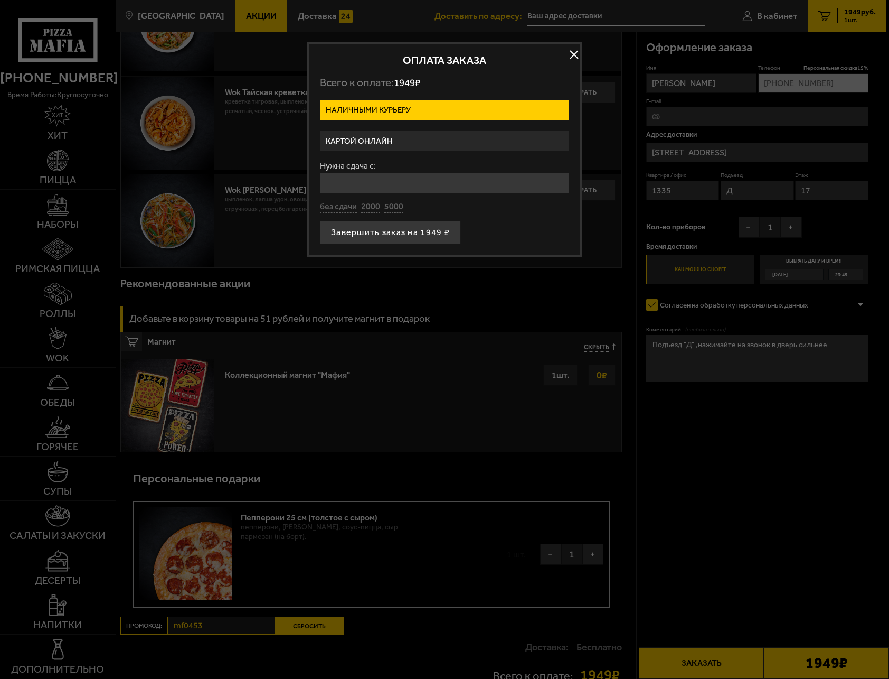
click at [384, 140] on label "Картой онлайн" at bounding box center [444, 141] width 249 height 21
click at [0, 0] on input "Картой онлайн" at bounding box center [0, 0] width 0 height 0
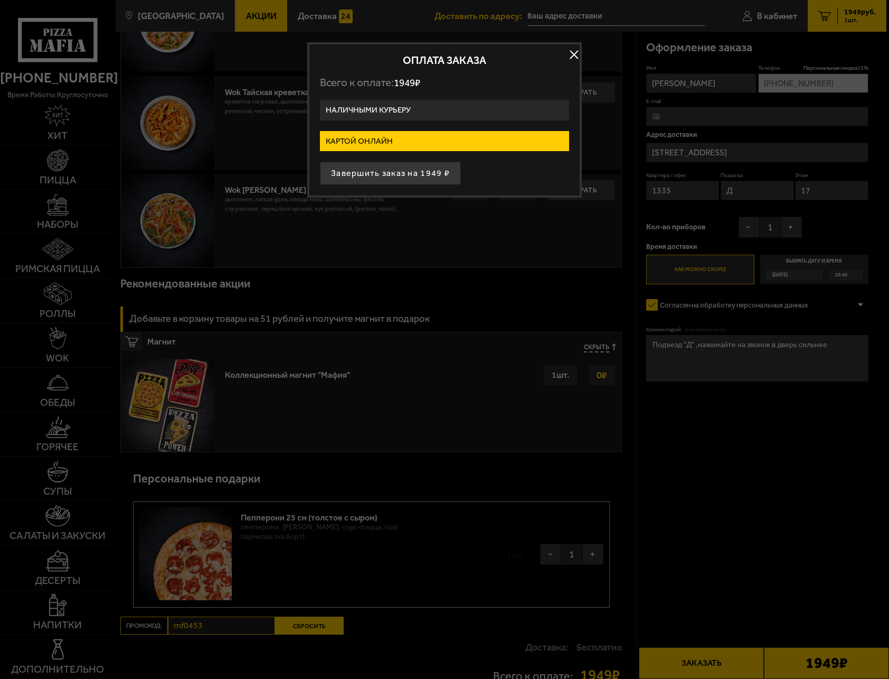
click at [400, 106] on label "Наличными курьеру" at bounding box center [444, 110] width 249 height 21
click at [0, 0] on input "Наличными курьеру" at bounding box center [0, 0] width 0 height 0
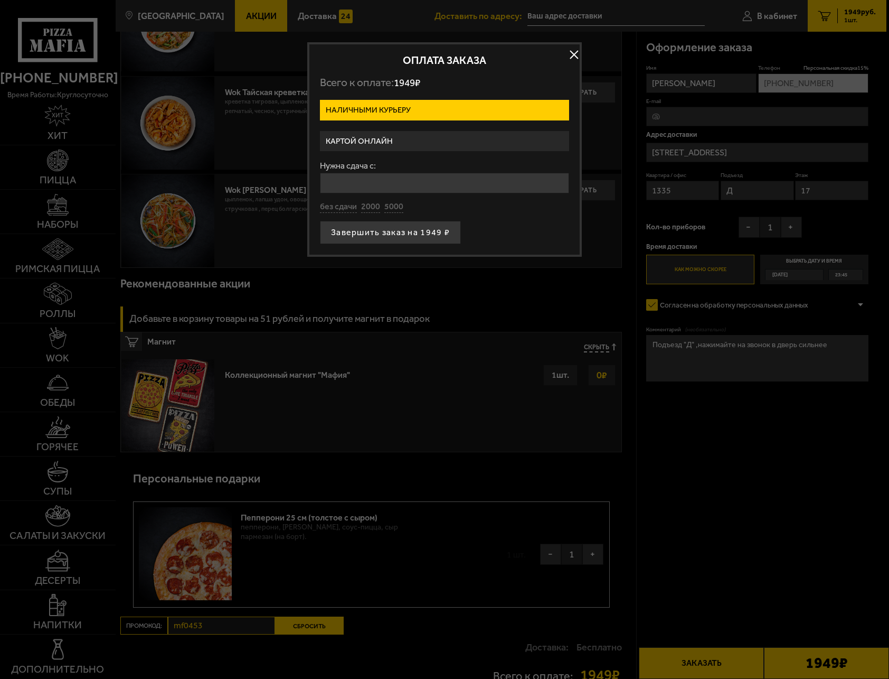
click at [395, 136] on label "Картой онлайн" at bounding box center [444, 141] width 249 height 21
click at [0, 0] on input "Картой онлайн" at bounding box center [0, 0] width 0 height 0
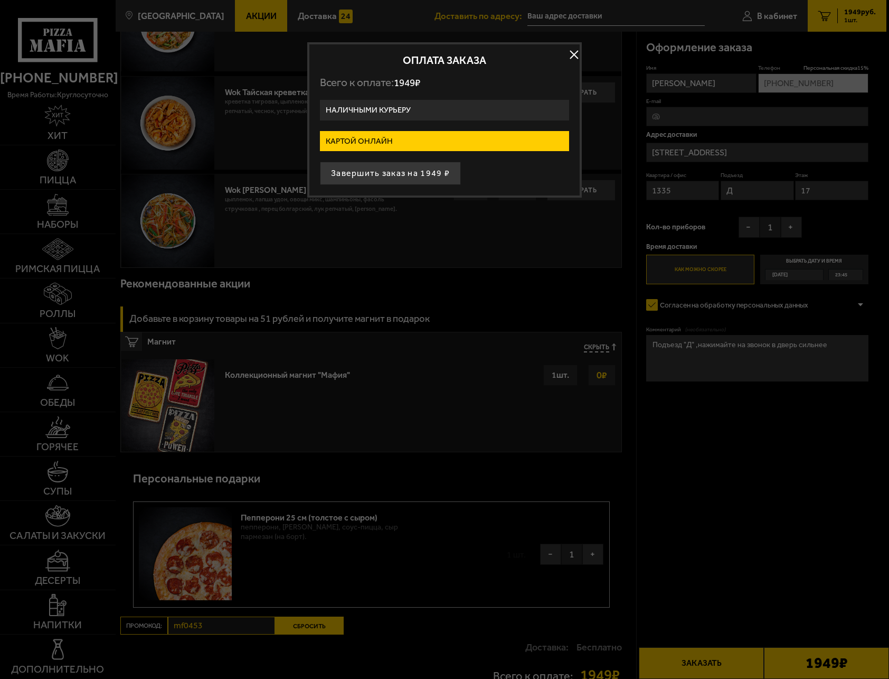
click at [400, 100] on label "Наличными курьеру" at bounding box center [444, 110] width 249 height 21
click at [0, 0] on input "Наличными курьеру" at bounding box center [0, 0] width 0 height 0
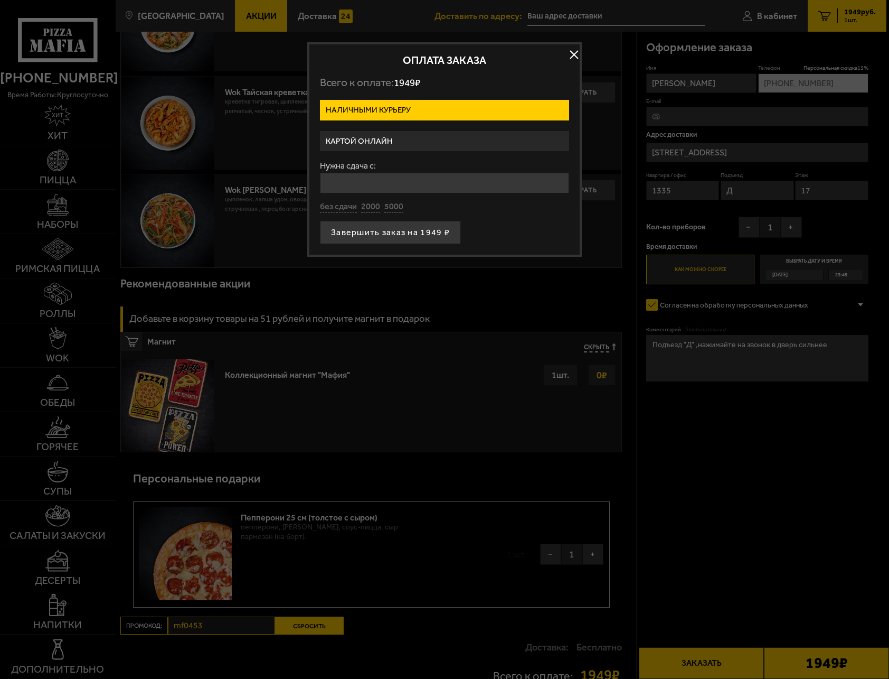
click at [389, 135] on label "Картой онлайн" at bounding box center [444, 141] width 249 height 21
click at [0, 0] on input "Картой онлайн" at bounding box center [0, 0] width 0 height 0
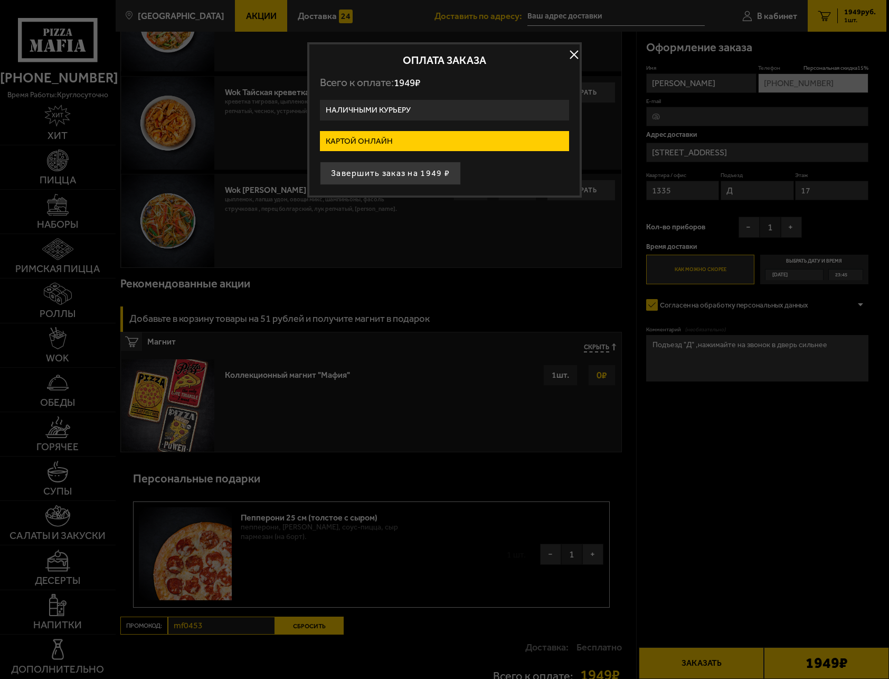
click at [457, 108] on label "Наличными курьеру" at bounding box center [444, 110] width 249 height 21
click at [0, 0] on input "Наличными курьеру" at bounding box center [0, 0] width 0 height 0
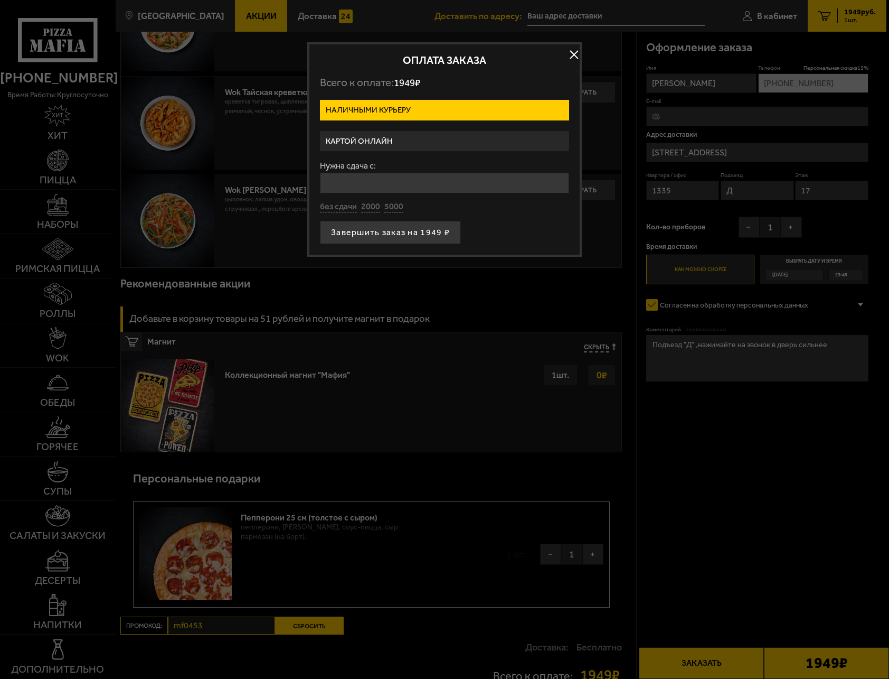
click at [439, 153] on form "Наличными курьеру Картой онлайн Нужна сдача с: без сдачи 2000 5000 Завершить за…" at bounding box center [444, 172] width 249 height 144
click at [440, 145] on label "Картой онлайн" at bounding box center [444, 141] width 249 height 21
click at [0, 0] on input "Картой онлайн" at bounding box center [0, 0] width 0 height 0
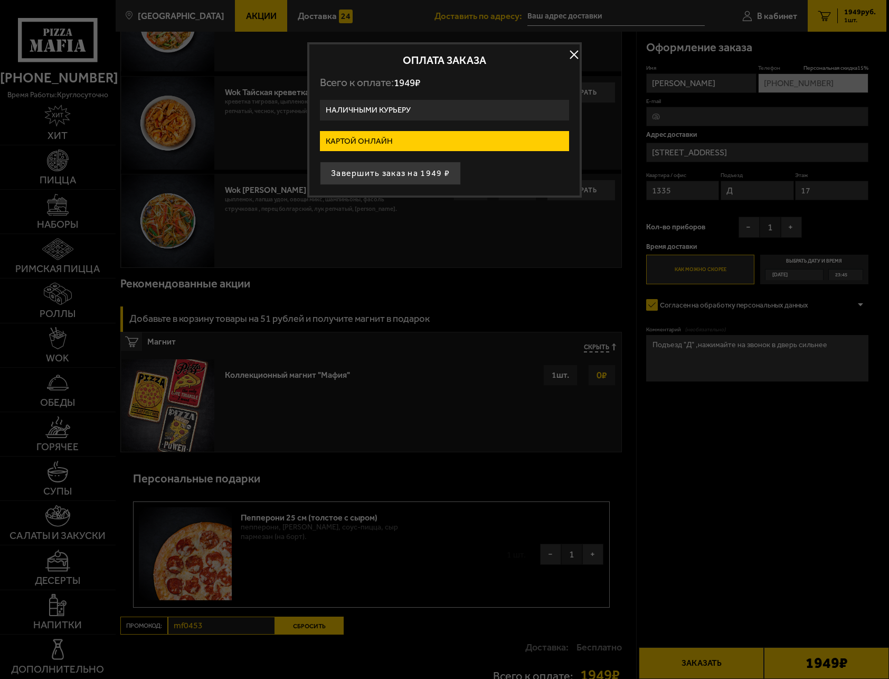
click at [576, 51] on button "button" at bounding box center [574, 54] width 16 height 16
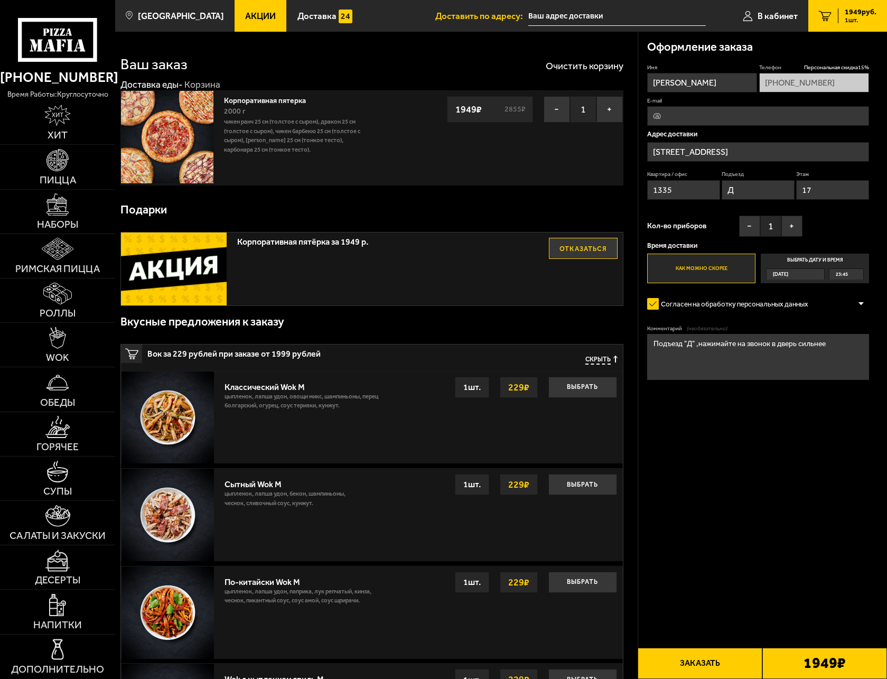
scroll to position [0, 0]
click at [760, 154] on input "Ленинградская область, Всеволожский район, Мурино, Воронцовский бульвар, 17" at bounding box center [758, 153] width 222 height 20
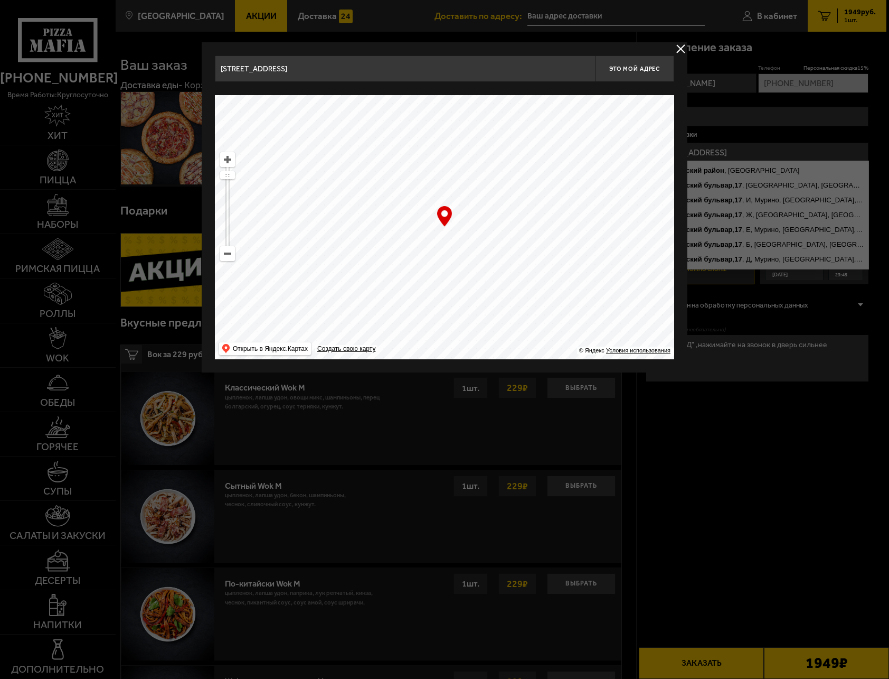
click at [680, 46] on button "delivery type" at bounding box center [680, 48] width 13 height 13
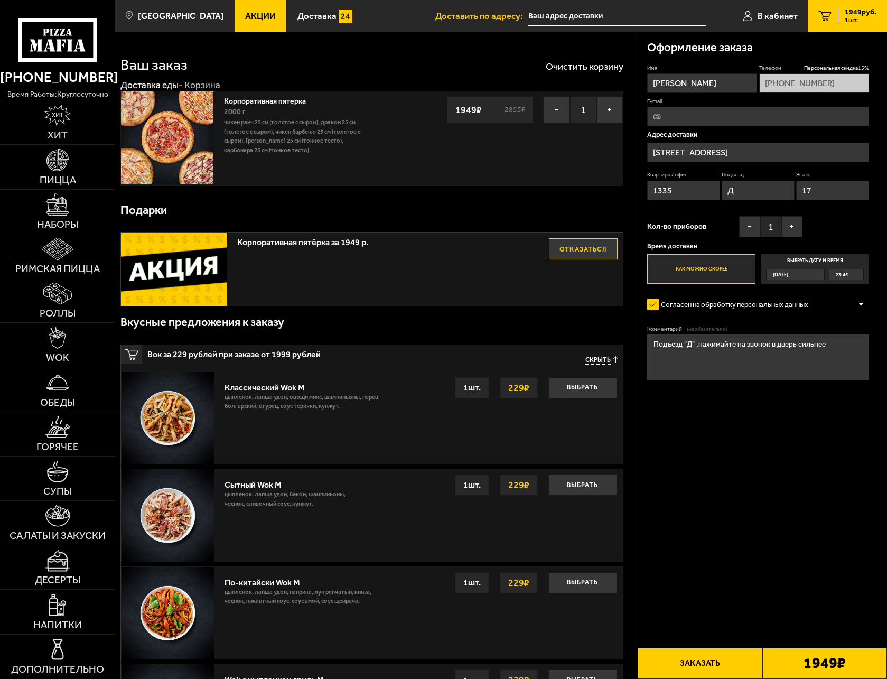
click at [837, 212] on div "Имя Владислав Телефон Персональная скидка 15 % +7 (929) 545-57-34 E-mail Адрес …" at bounding box center [758, 173] width 222 height 219
click at [698, 664] on button "Заказать" at bounding box center [699, 663] width 125 height 31
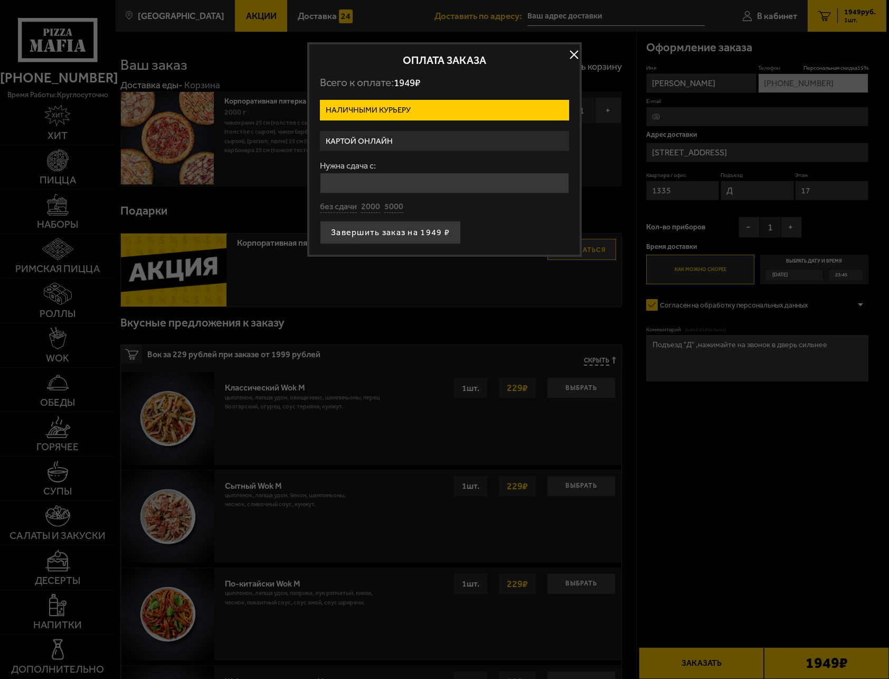
click at [411, 134] on label "Картой онлайн" at bounding box center [444, 141] width 249 height 21
click at [0, 0] on input "Картой онлайн" at bounding box center [0, 0] width 0 height 0
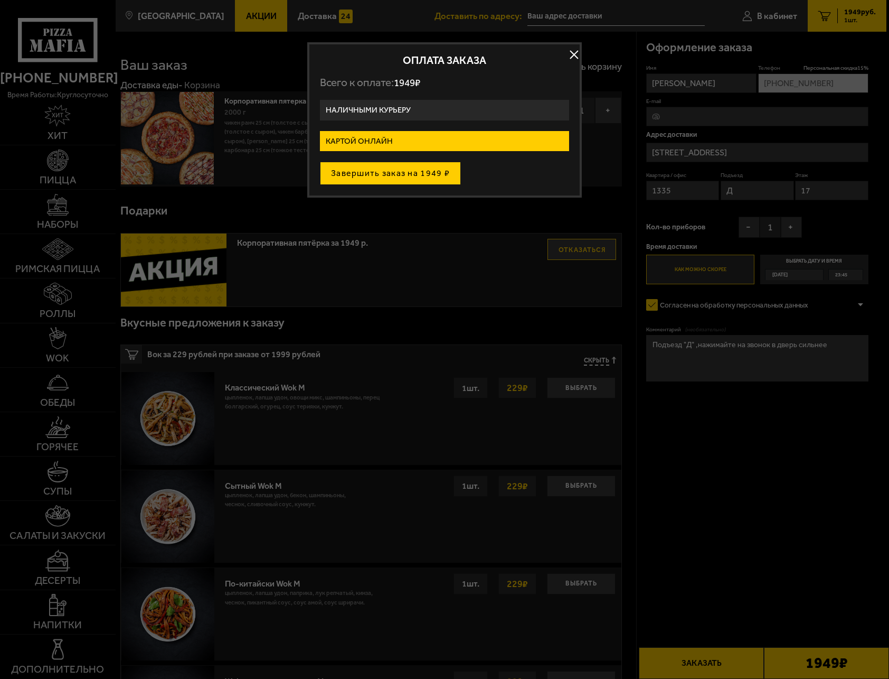
click at [410, 171] on button "Завершить заказ на 1949 ₽" at bounding box center [390, 173] width 141 height 23
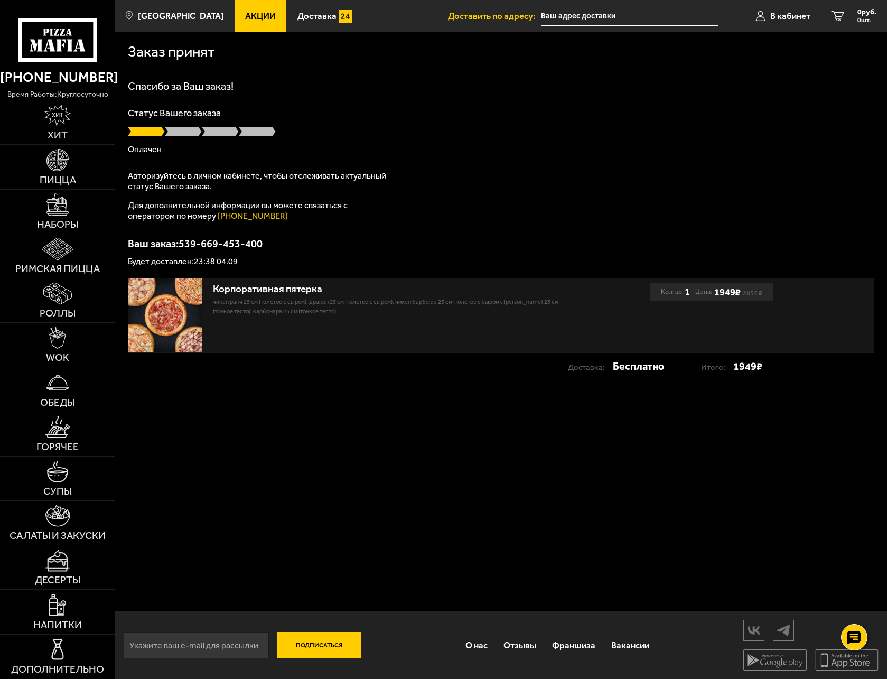
click at [523, 203] on div "Спасибо за Ваш заказ! Статус Вашего заказа Оплачен Авторизуйтесь в личном кабин…" at bounding box center [501, 173] width 747 height 185
click at [416, 151] on p "Оплачен" at bounding box center [501, 149] width 747 height 8
click at [418, 119] on div "Статус Вашего заказа Заказ принят" at bounding box center [501, 130] width 747 height 45
click at [557, 168] on div "Спасибо за Ваш заказ! Статус Вашего заказа [PERSON_NAME] Авторизуйтесь в личном…" at bounding box center [501, 173] width 747 height 185
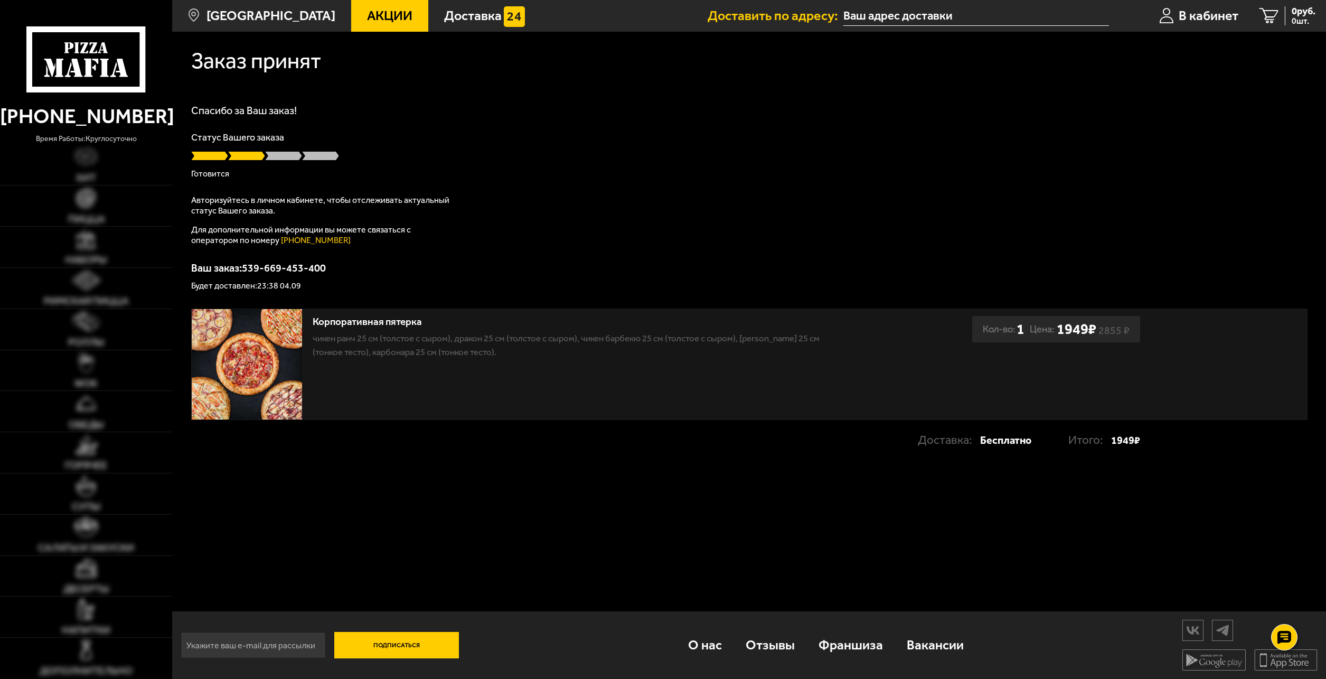
click at [453, 159] on div at bounding box center [749, 156] width 1117 height 11
drag, startPoint x: 484, startPoint y: 154, endPoint x: 643, endPoint y: 301, distance: 216.0
click at [485, 155] on div at bounding box center [749, 156] width 1117 height 11
